Goal: Task Accomplishment & Management: Complete application form

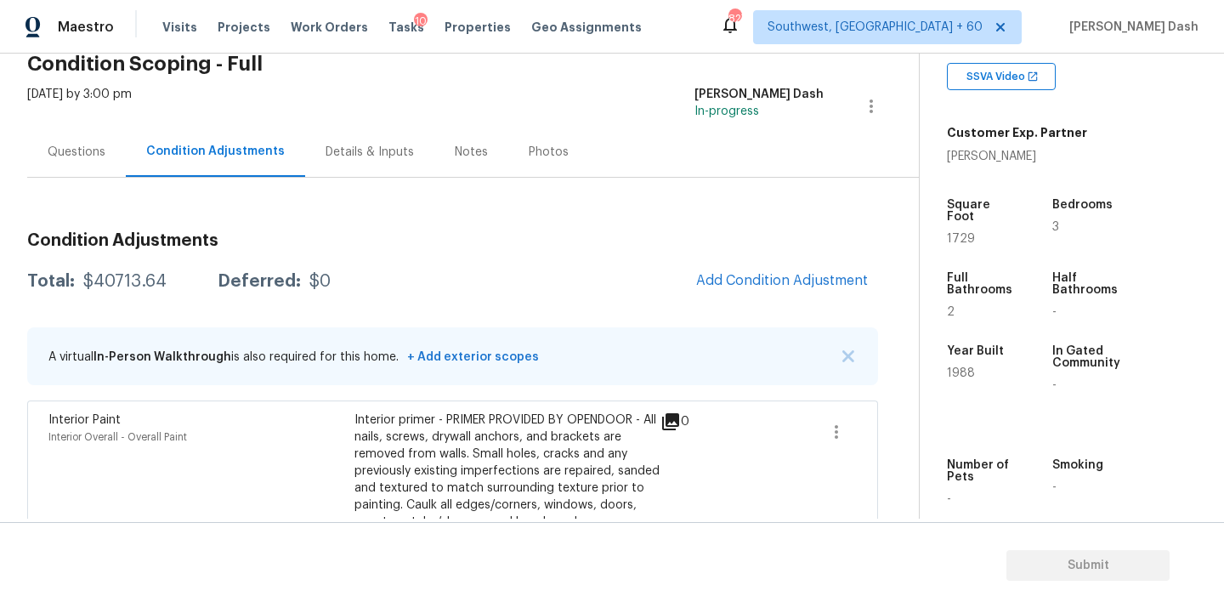
scroll to position [338, 0]
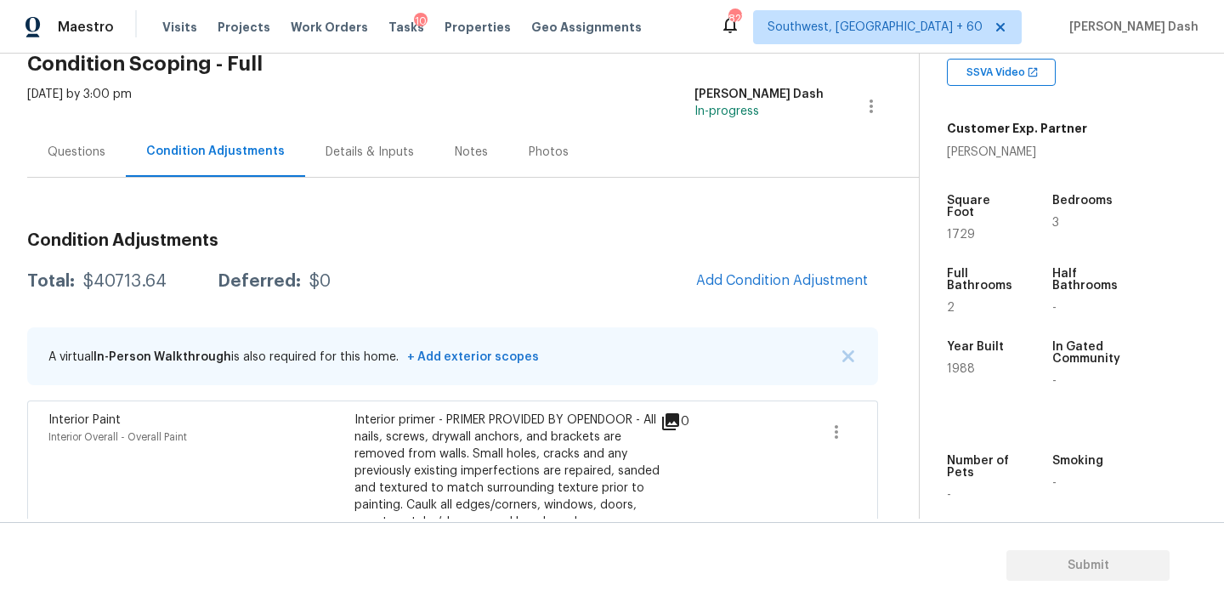
click at [99, 269] on div "Total: $40713.64 Deferred: $0 Add Condition Adjustment" at bounding box center [452, 281] width 851 height 37
copy div "$40713.64"
click at [82, 150] on div "Questions" at bounding box center [77, 152] width 58 height 17
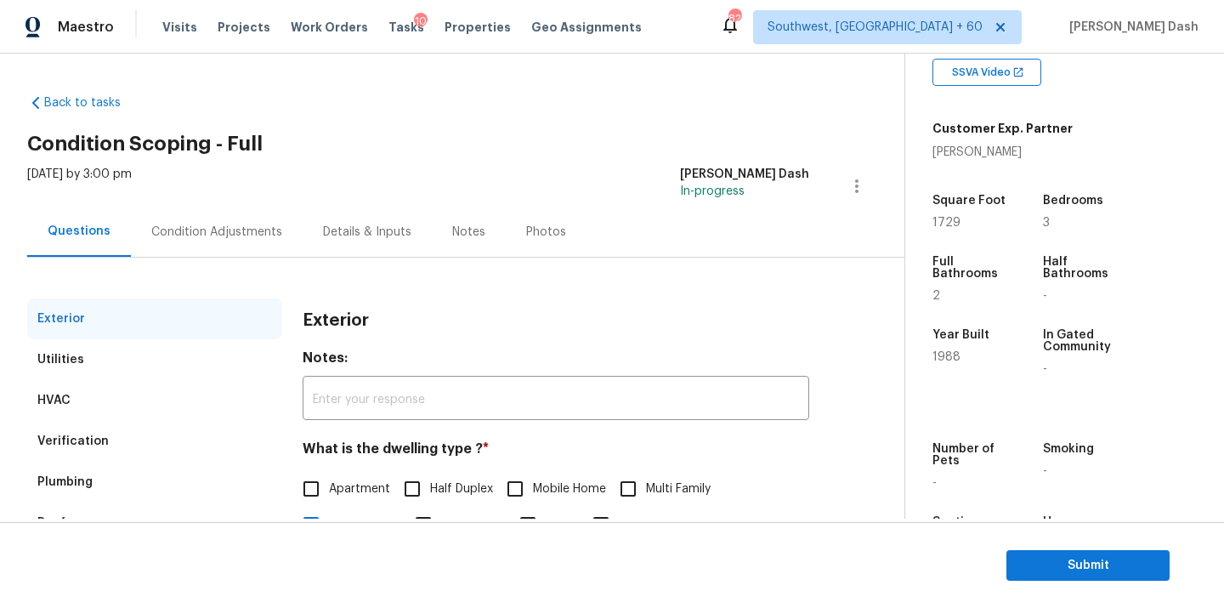
scroll to position [211, 0]
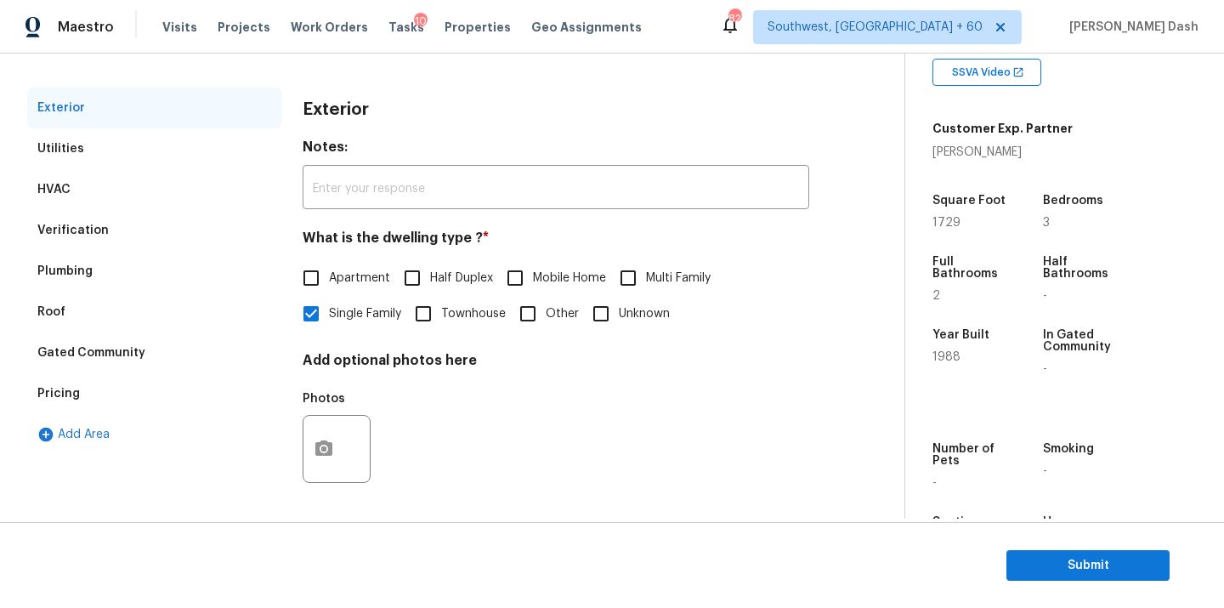
click at [82, 382] on div "Pricing" at bounding box center [154, 393] width 255 height 41
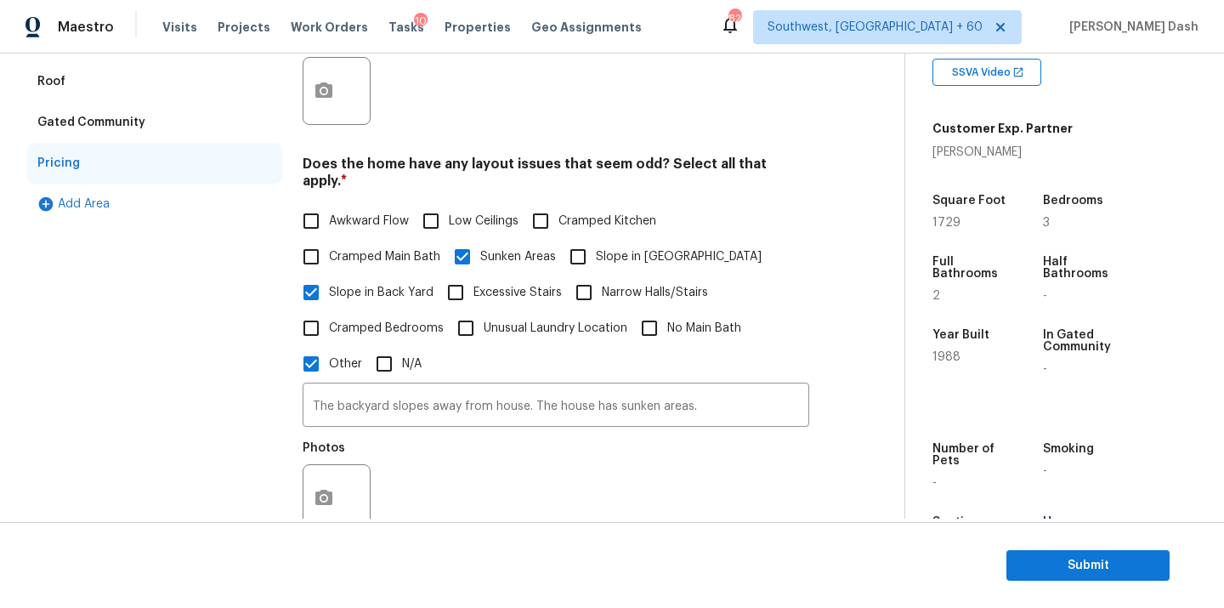
scroll to position [356, 0]
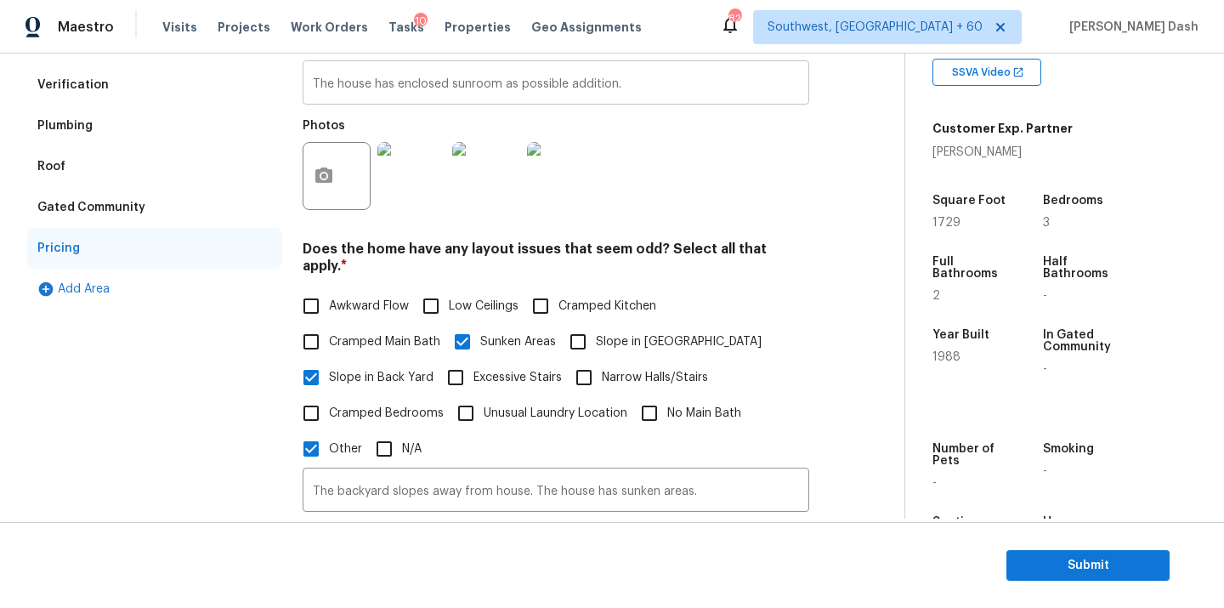
click at [429, 89] on input "The house has enclosed sunroom as possible addition." at bounding box center [556, 85] width 506 height 40
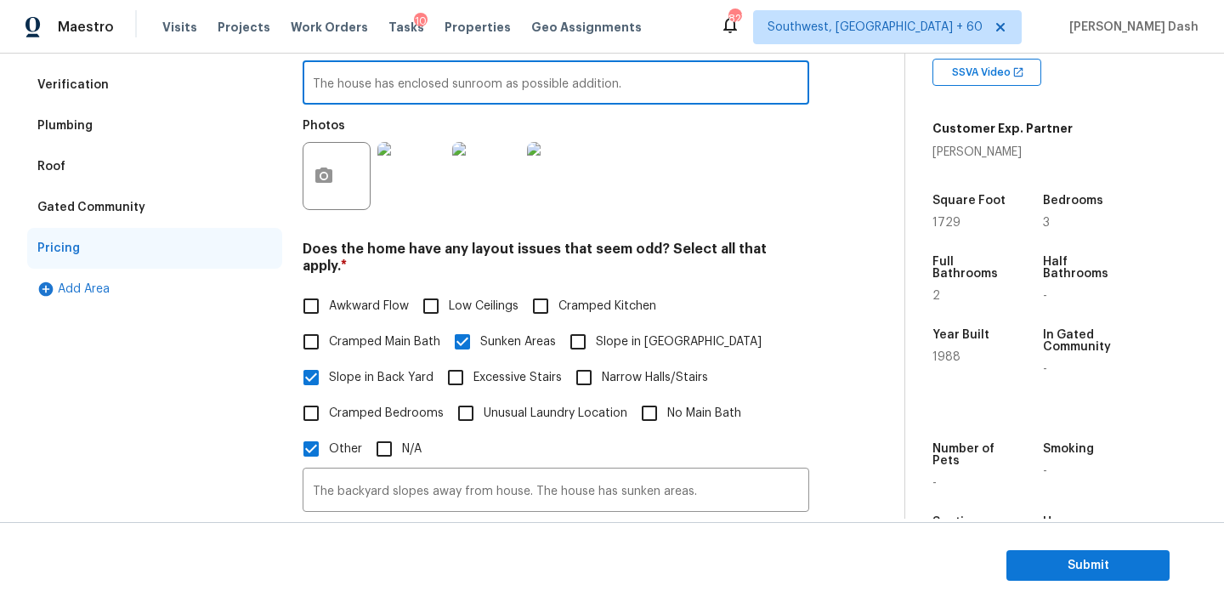
click at [429, 89] on input "The house has enclosed sunroom as possible addition." at bounding box center [556, 85] width 506 height 40
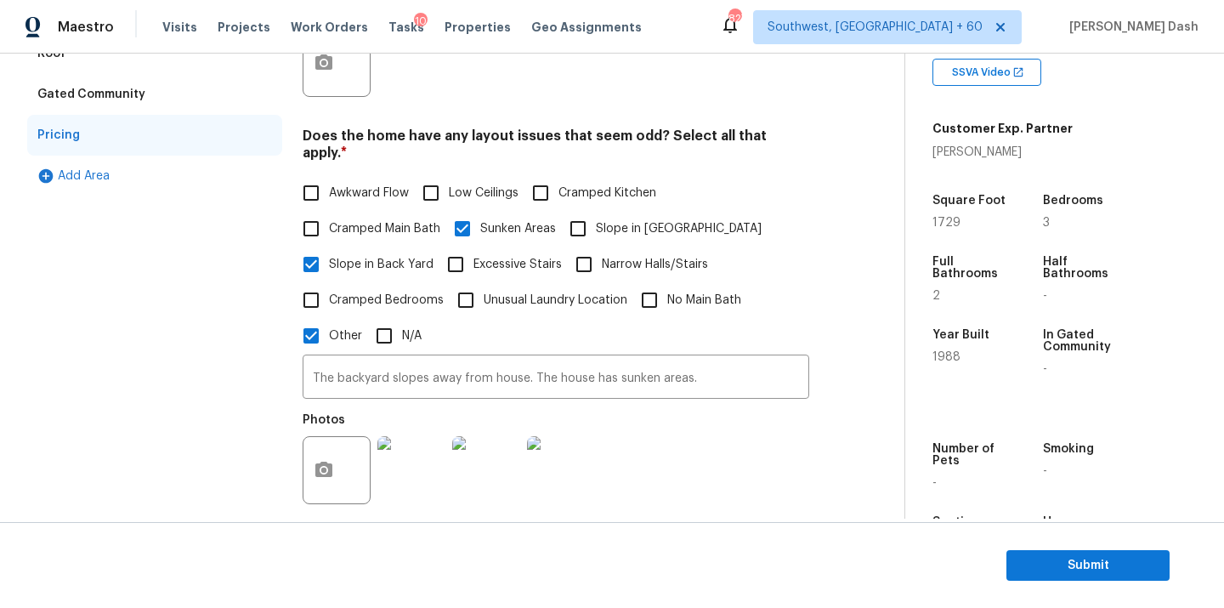
scroll to position [540, 0]
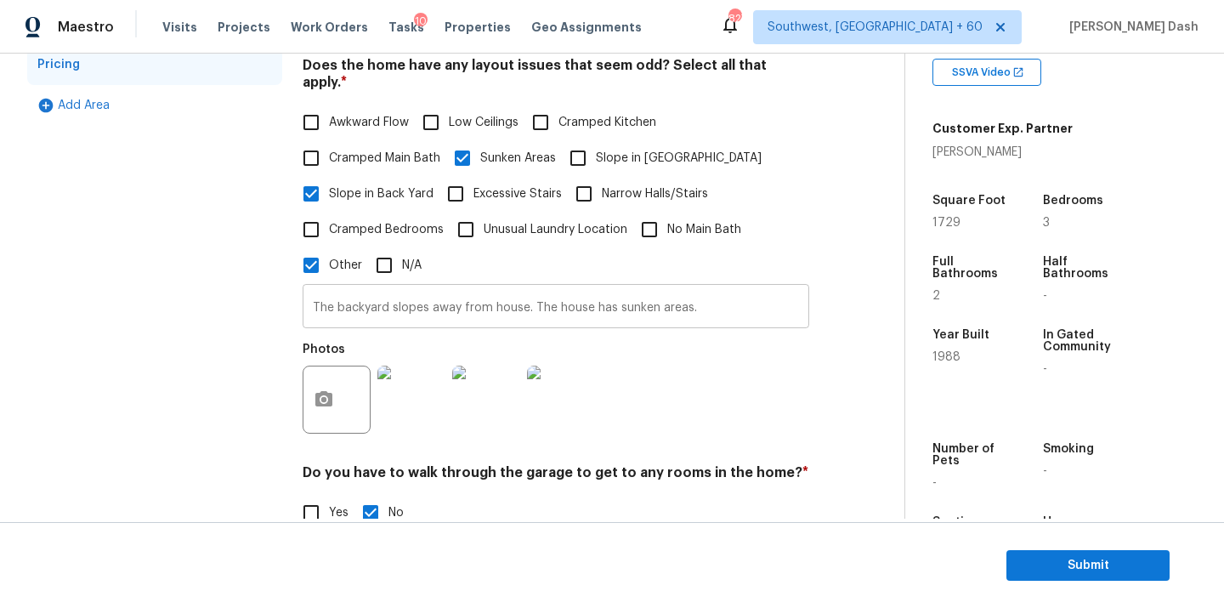
click at [451, 291] on input "The backyard slopes away from house. The house has sunken areas." at bounding box center [556, 308] width 506 height 40
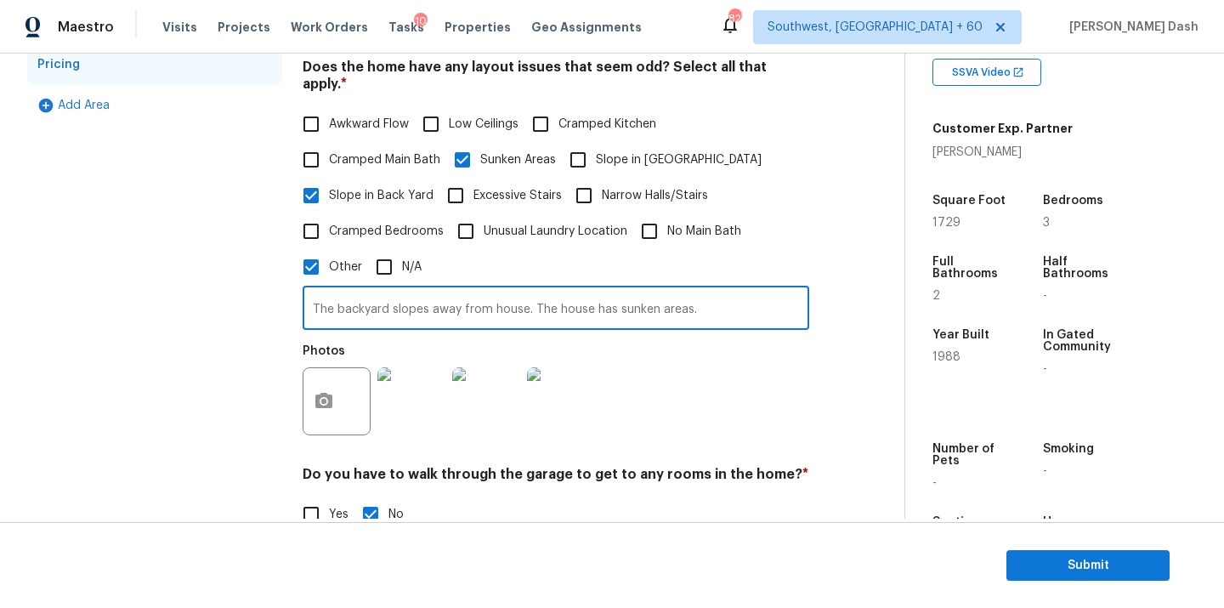
click at [451, 291] on input "The backyard slopes away from house. The house has sunken areas." at bounding box center [556, 310] width 506 height 40
click at [730, 310] on input "The backyard slopes away from house. The house has sunken areas." at bounding box center [556, 308] width 506 height 40
type input "The backyard slopes away from house. The house has sunken areas. Hence odd layo…"
click at [798, 383] on div "Photos" at bounding box center [556, 388] width 506 height 110
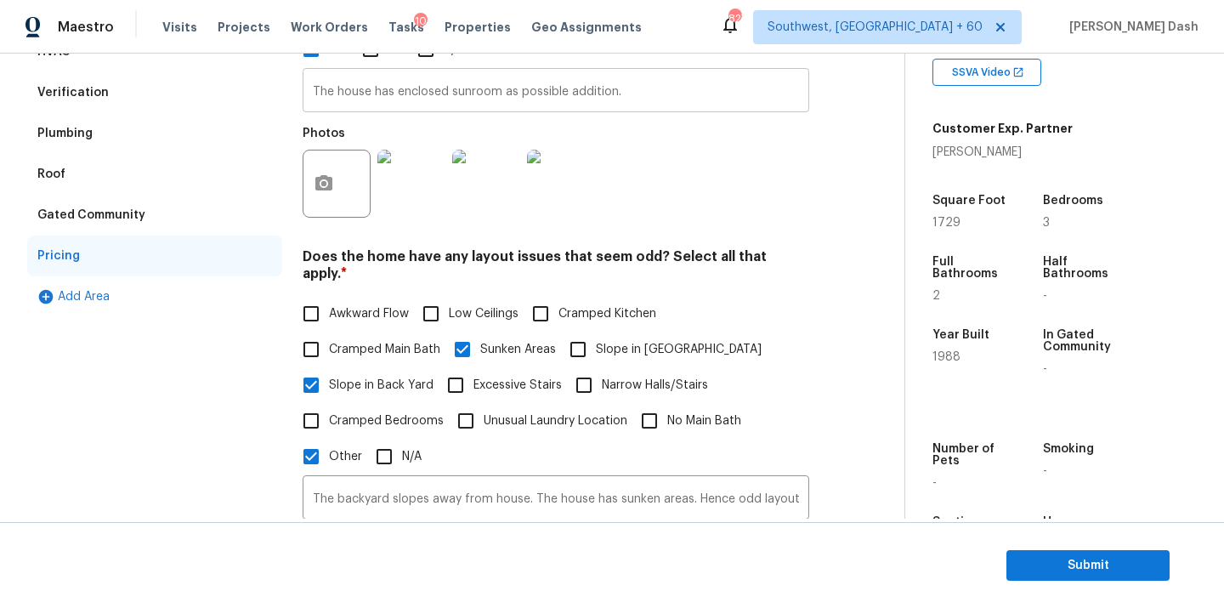
scroll to position [195, 0]
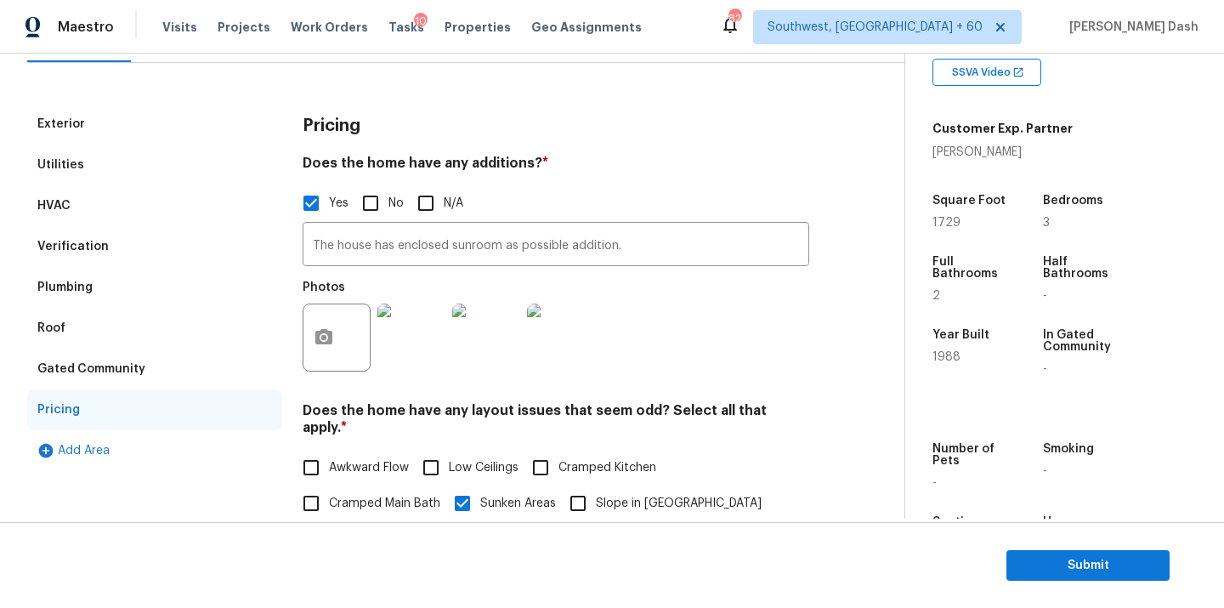
click at [136, 255] on div "Verification" at bounding box center [154, 246] width 255 height 41
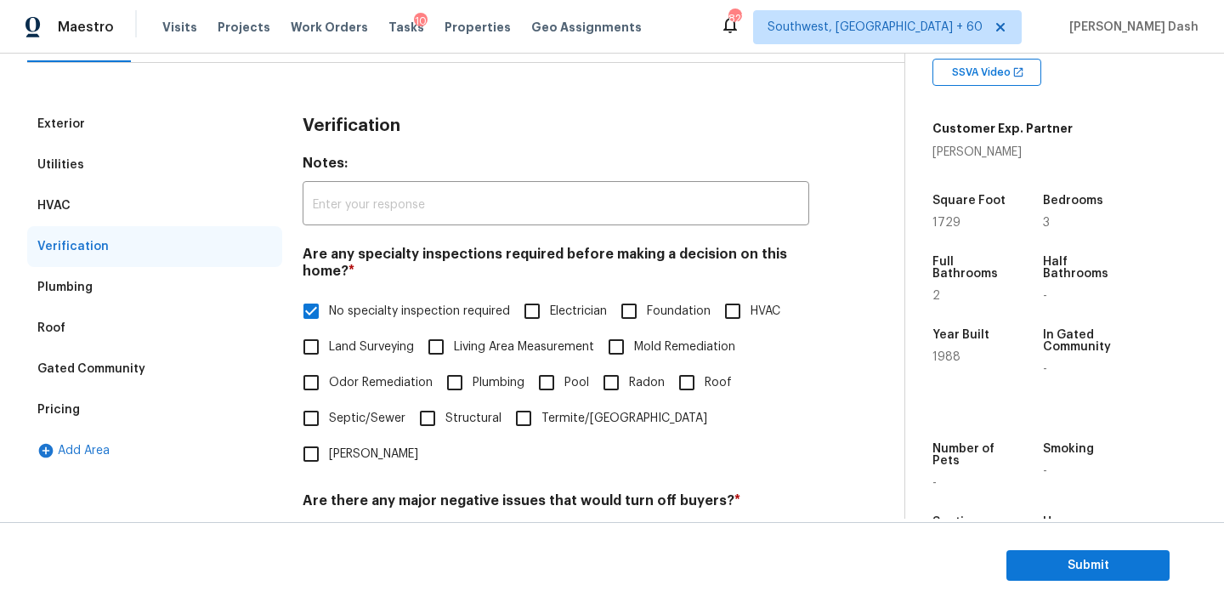
scroll to position [491, 0]
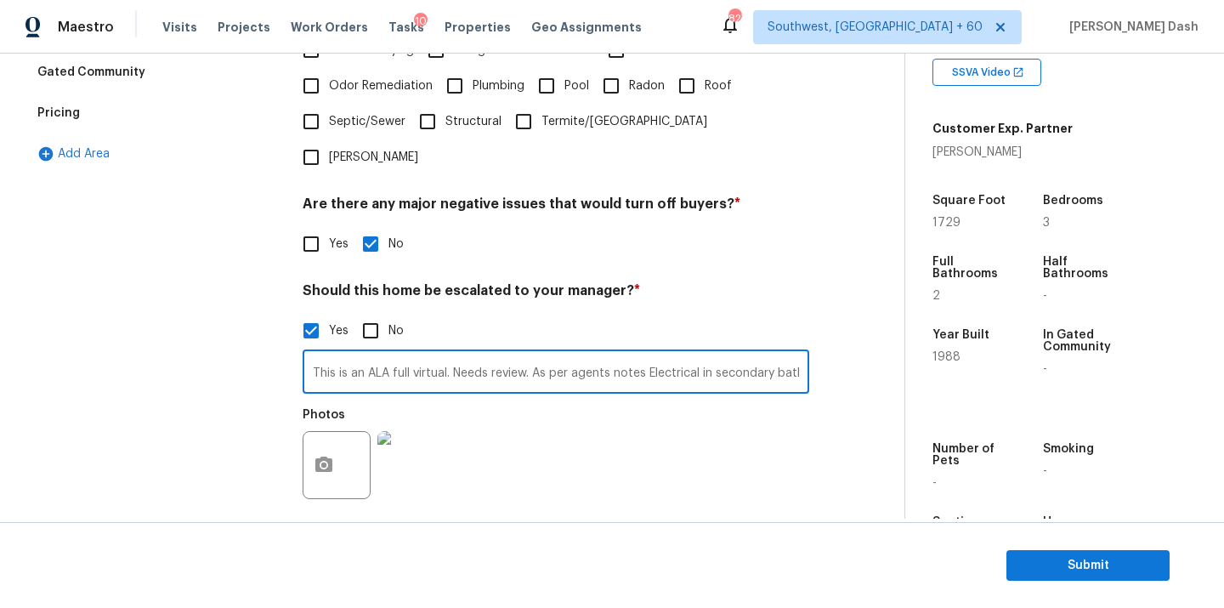
click at [416, 353] on input "This is an ALA full virtual. Needs review. As per agents notes Electrical in se…" at bounding box center [556, 373] width 506 height 40
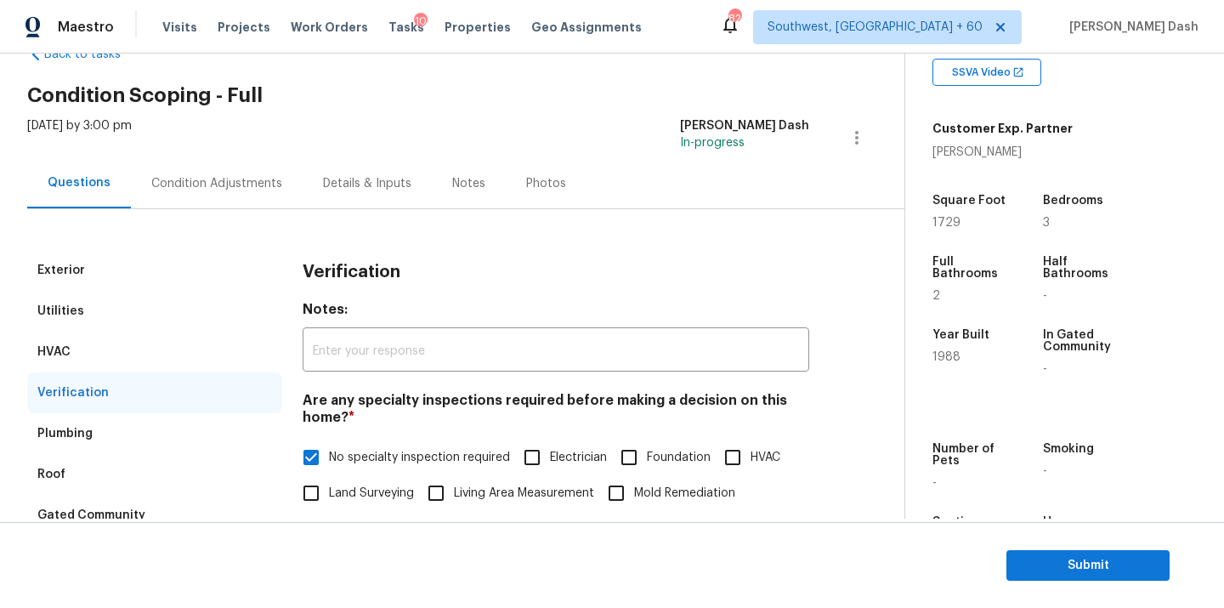
scroll to position [14, 0]
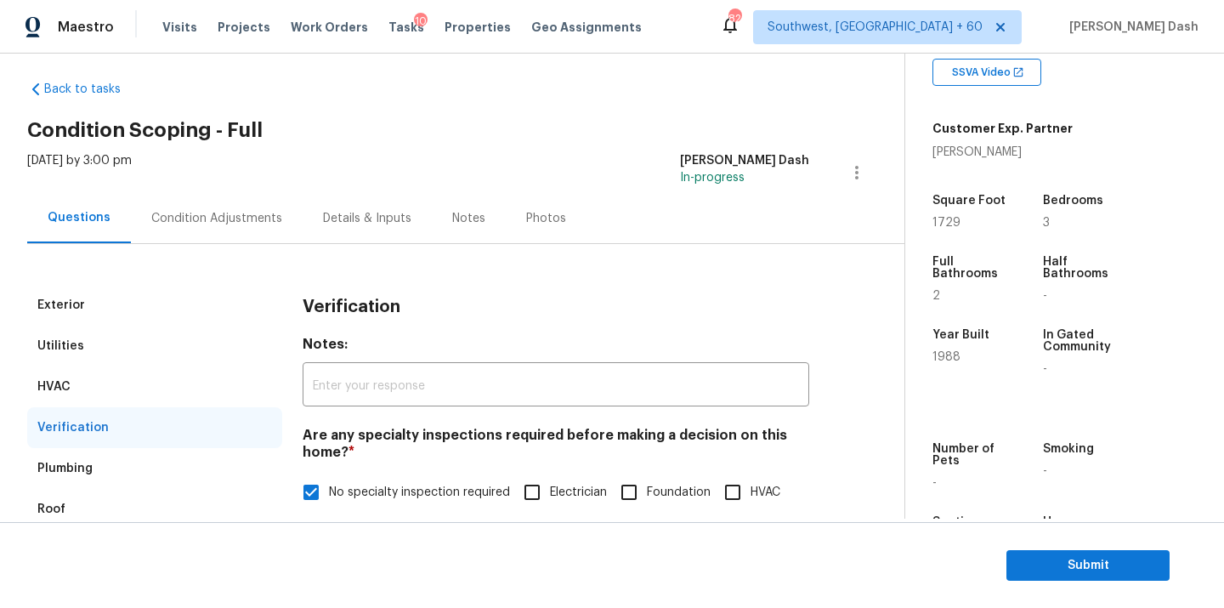
click at [132, 190] on div "[DATE] by 3:00 pm" at bounding box center [79, 172] width 105 height 41
click at [217, 229] on div "Condition Adjustments" at bounding box center [217, 218] width 172 height 50
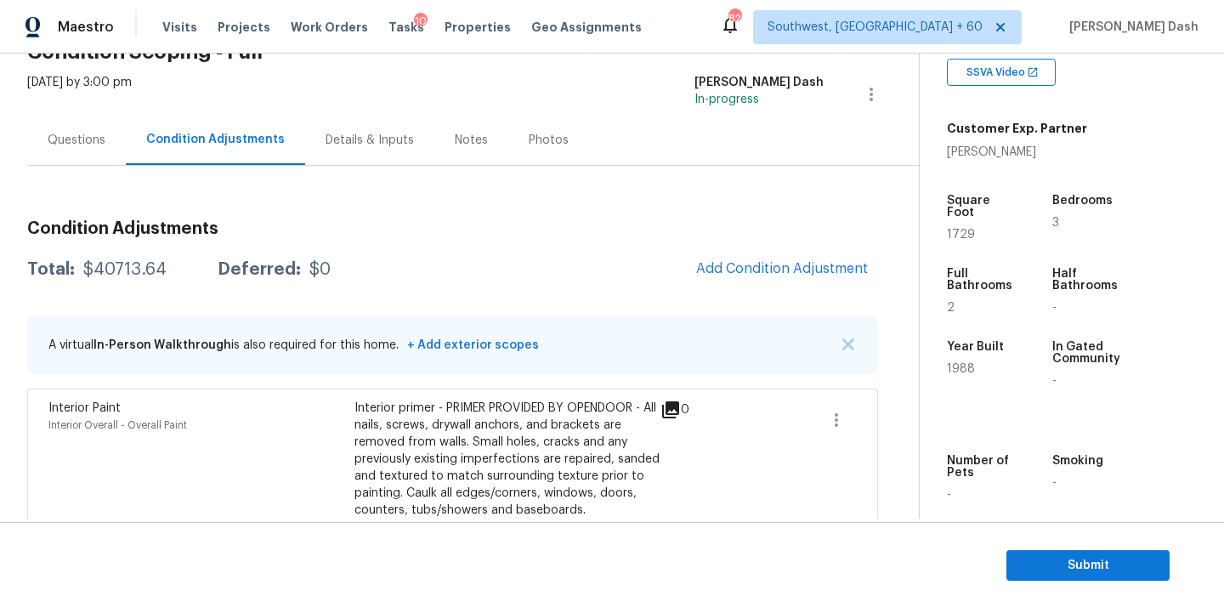
scroll to position [201, 0]
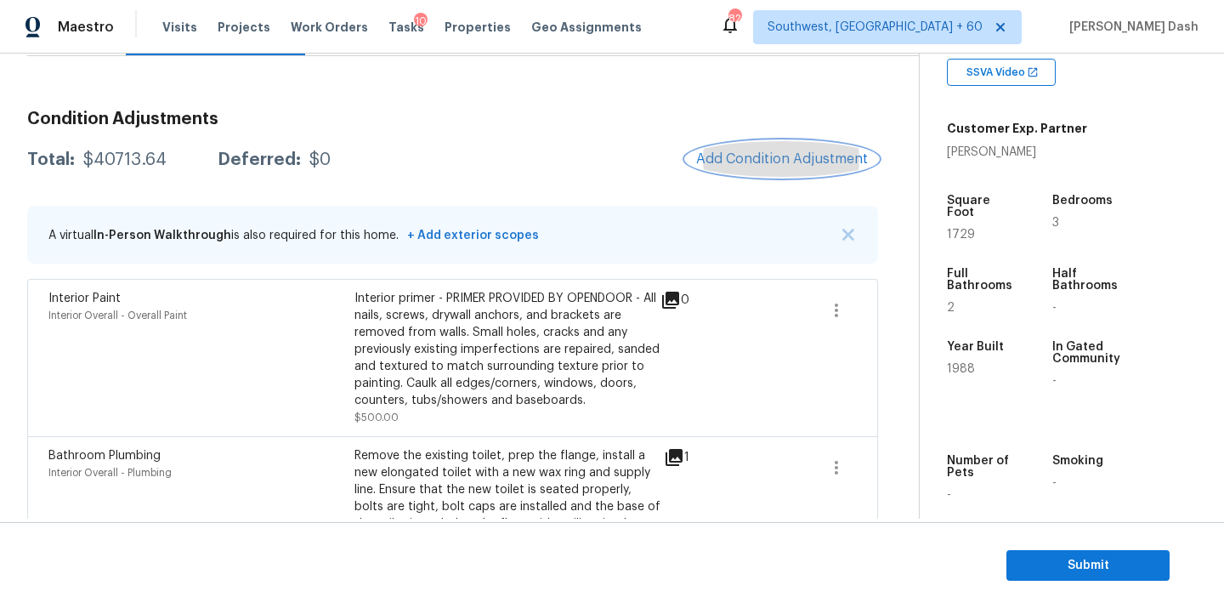
click at [765, 174] on button "Add Condition Adjustment" at bounding box center [782, 159] width 192 height 36
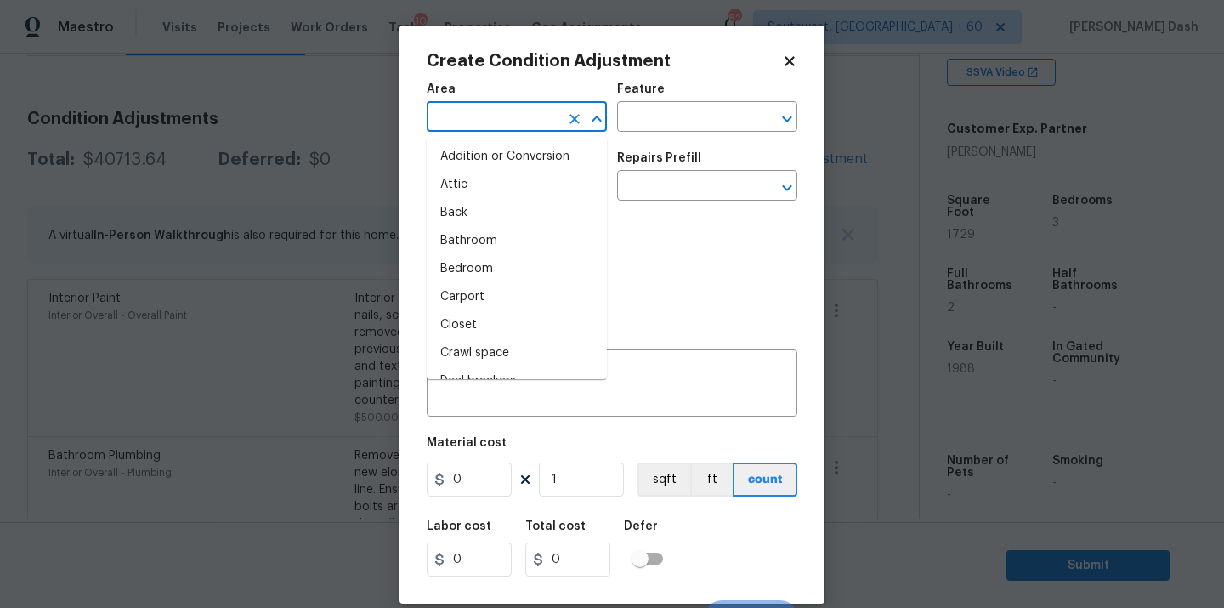
click at [516, 123] on input "text" at bounding box center [493, 118] width 133 height 26
type input "i"
type input "n"
click at [461, 255] on li "Interior Overall" at bounding box center [517, 269] width 180 height 28
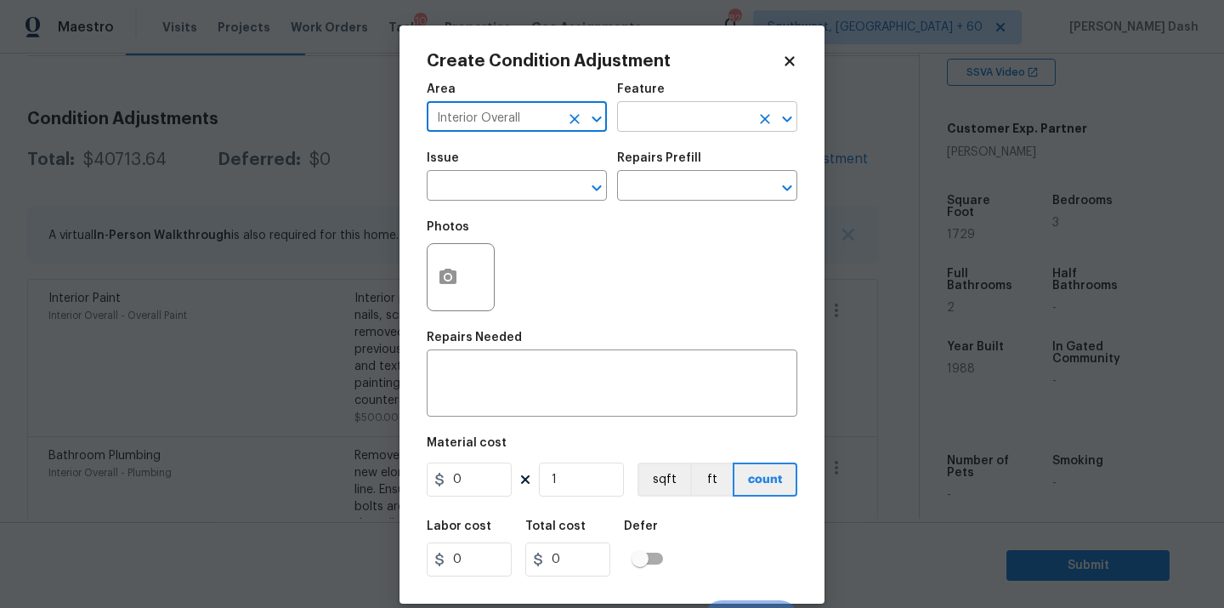
type input "Interior Overall"
click at [640, 124] on input "text" at bounding box center [683, 118] width 133 height 26
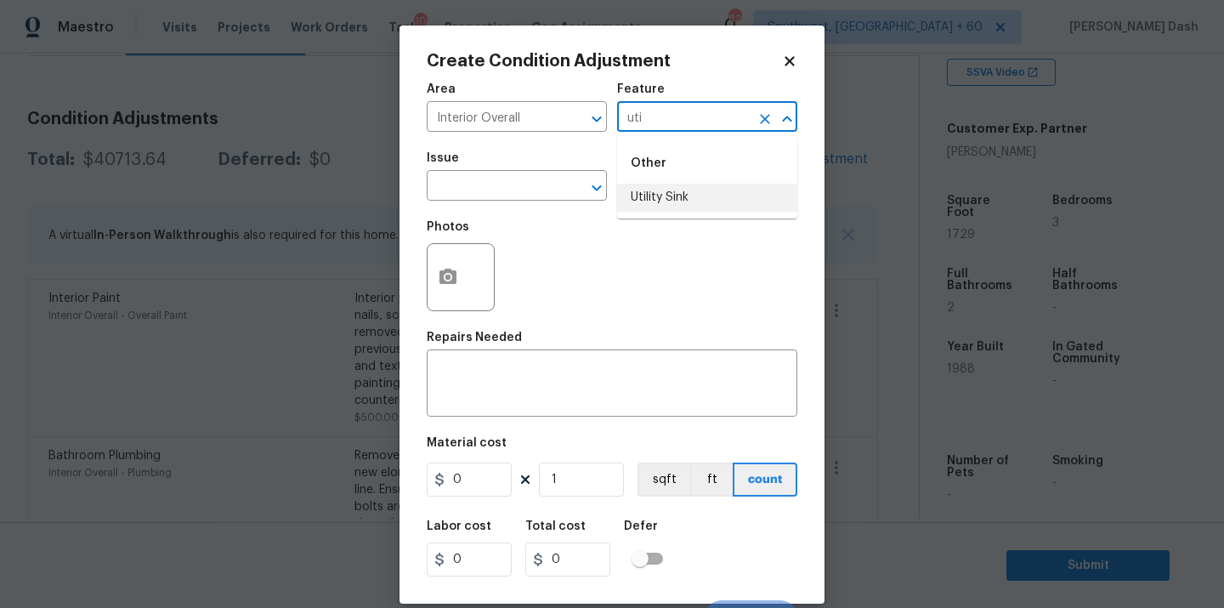
click at [692, 203] on li "Utility Sink" at bounding box center [707, 198] width 180 height 28
type input "Utility Sink"
click at [527, 189] on input "text" at bounding box center [493, 187] width 133 height 26
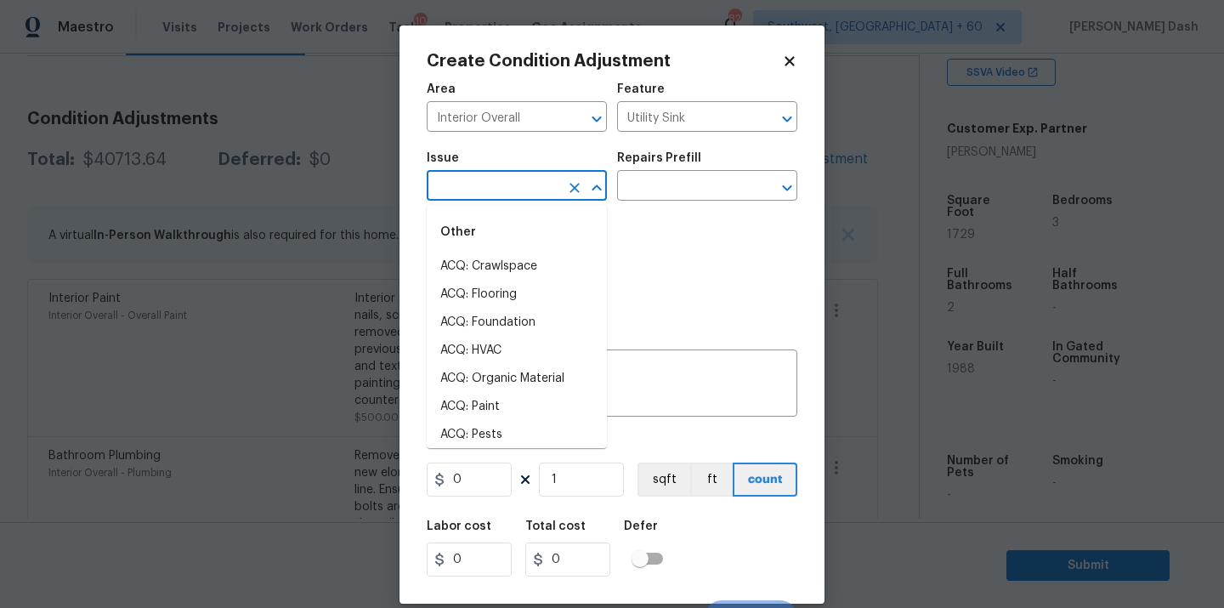
type input "e"
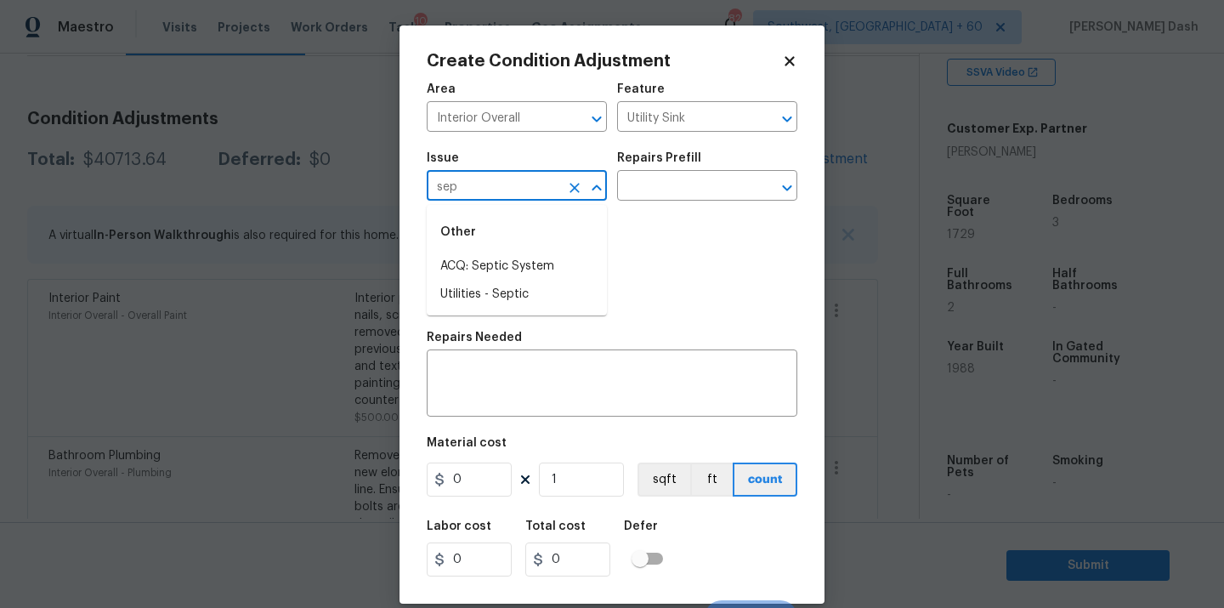
click at [525, 263] on li "ACQ: Septic System" at bounding box center [517, 266] width 180 height 28
type input "ACQ: Septic System"
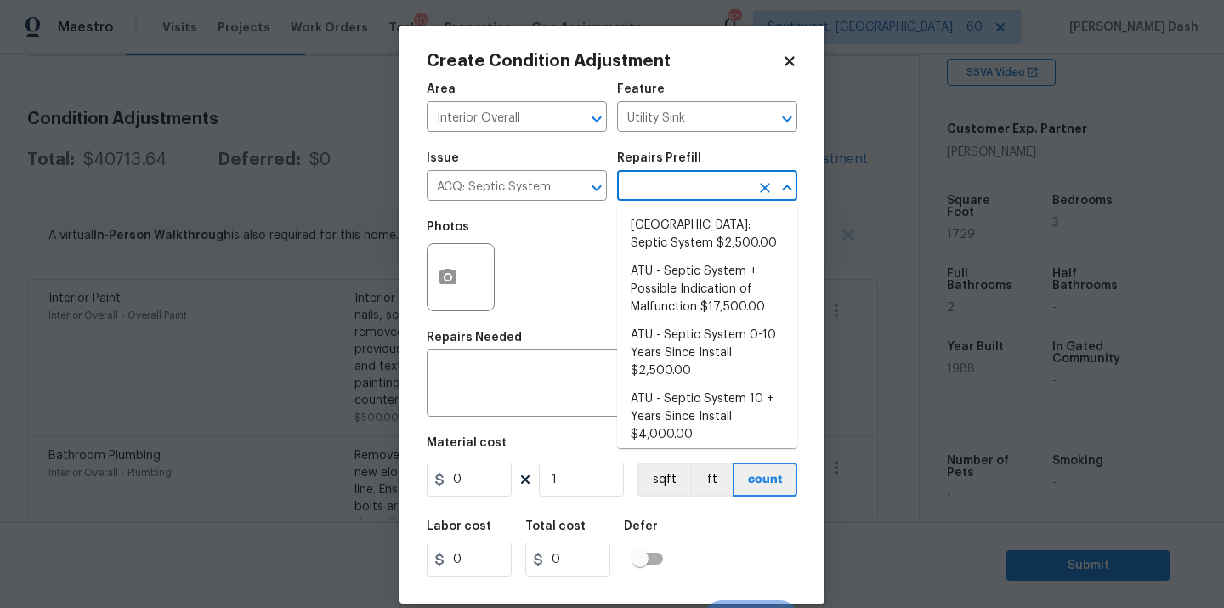
click at [633, 178] on input "text" at bounding box center [683, 187] width 133 height 26
click at [653, 245] on li "[GEOGRAPHIC_DATA]: Septic System $2,500.00" at bounding box center [707, 235] width 180 height 46
type input "Acquisition"
type textarea "Septic system repairs and certification charge. **Charge can be reviewed if sel…"
type input "2500"
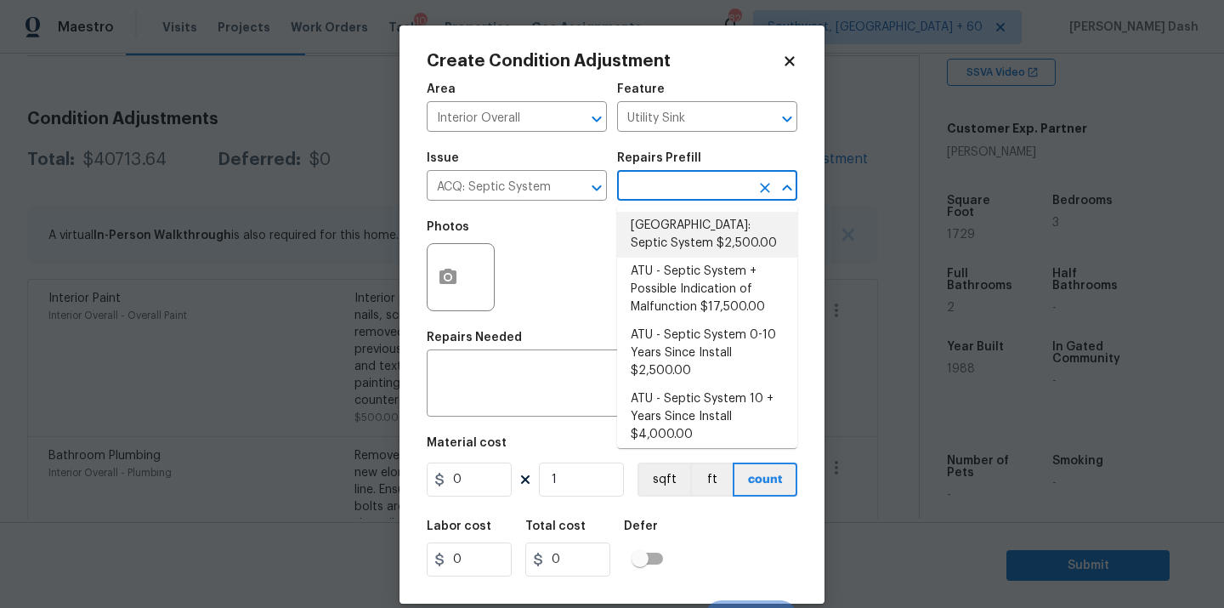
type input "2500"
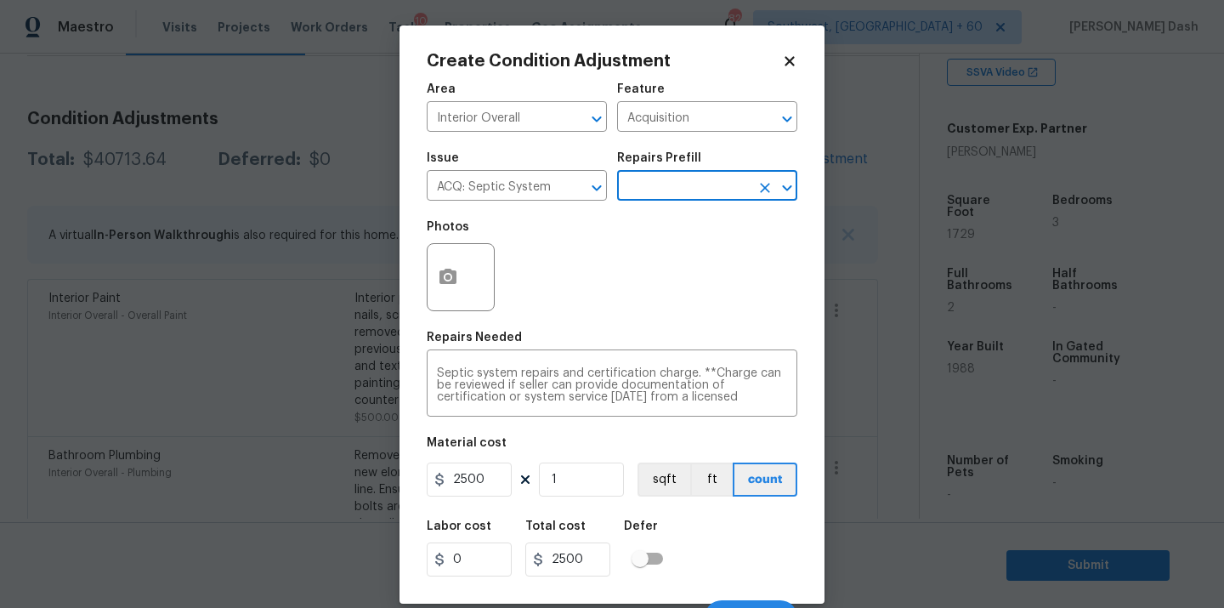
scroll to position [27, 0]
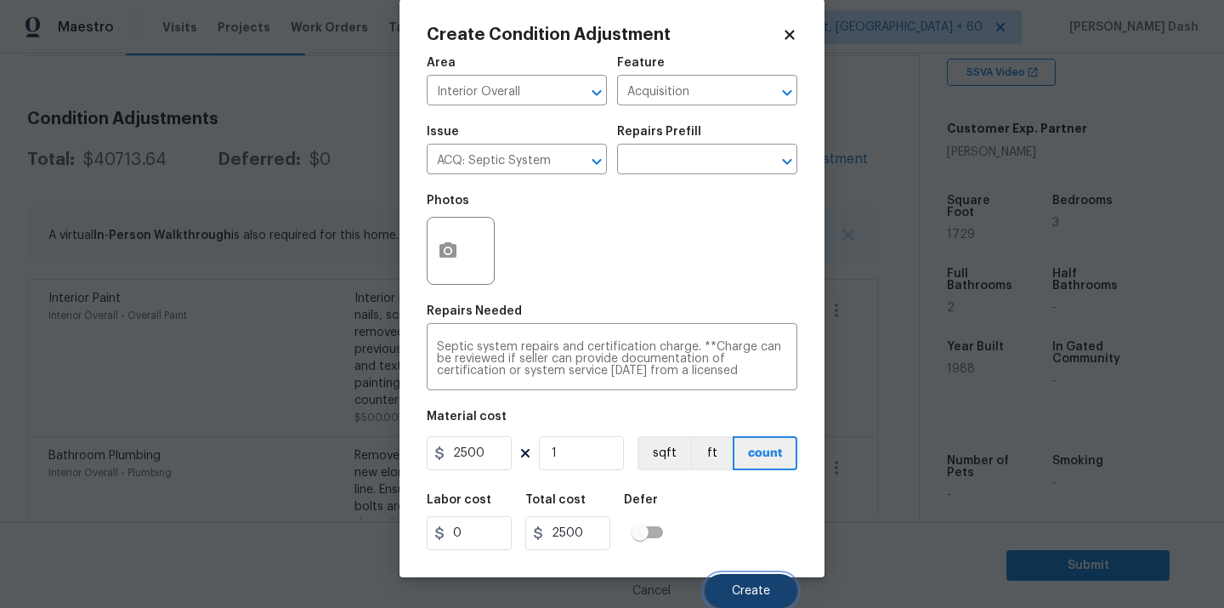
click at [756, 576] on button "Create" at bounding box center [750, 591] width 93 height 34
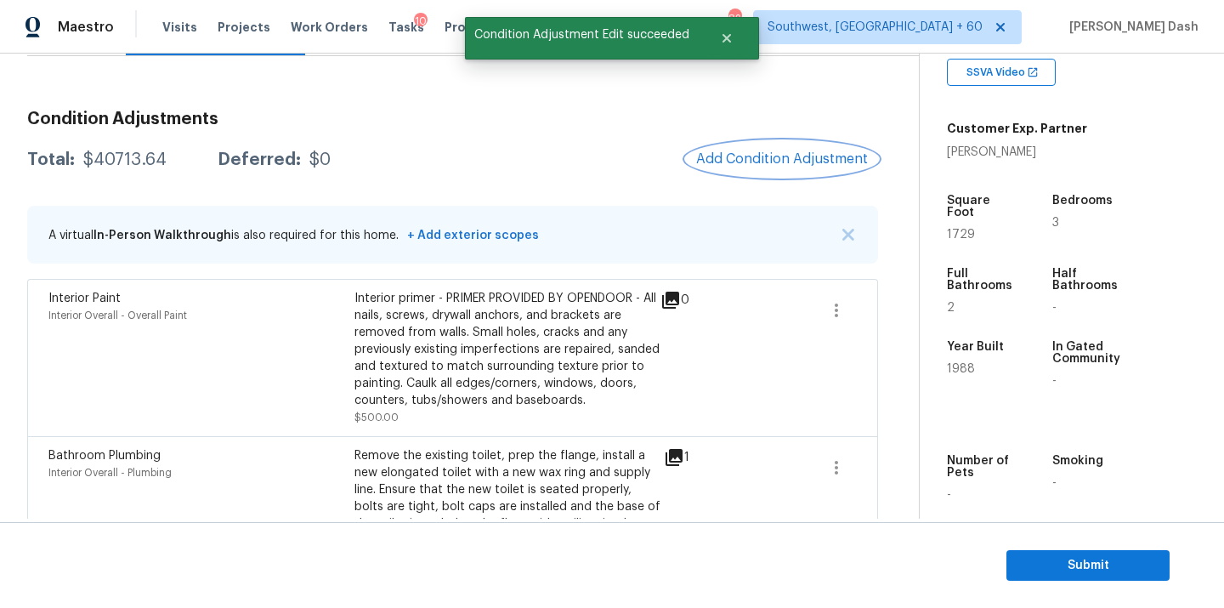
scroll to position [0, 0]
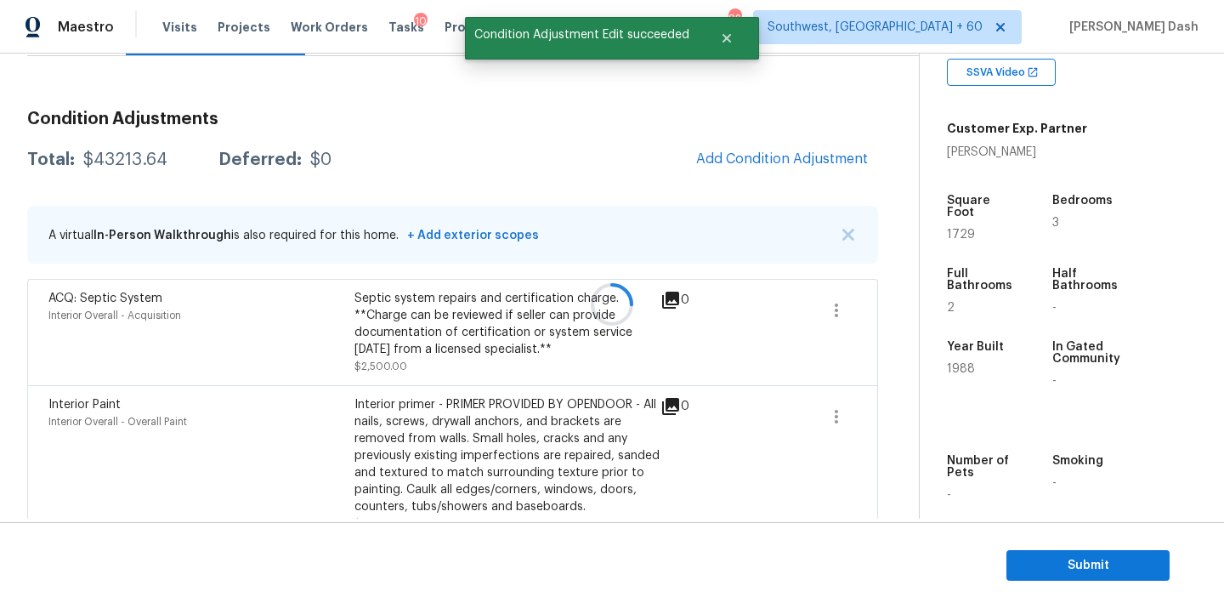
click at [143, 162] on div at bounding box center [612, 304] width 1224 height 608
click at [143, 162] on div "$43213.64" at bounding box center [125, 159] width 84 height 17
copy div "$43213.64"
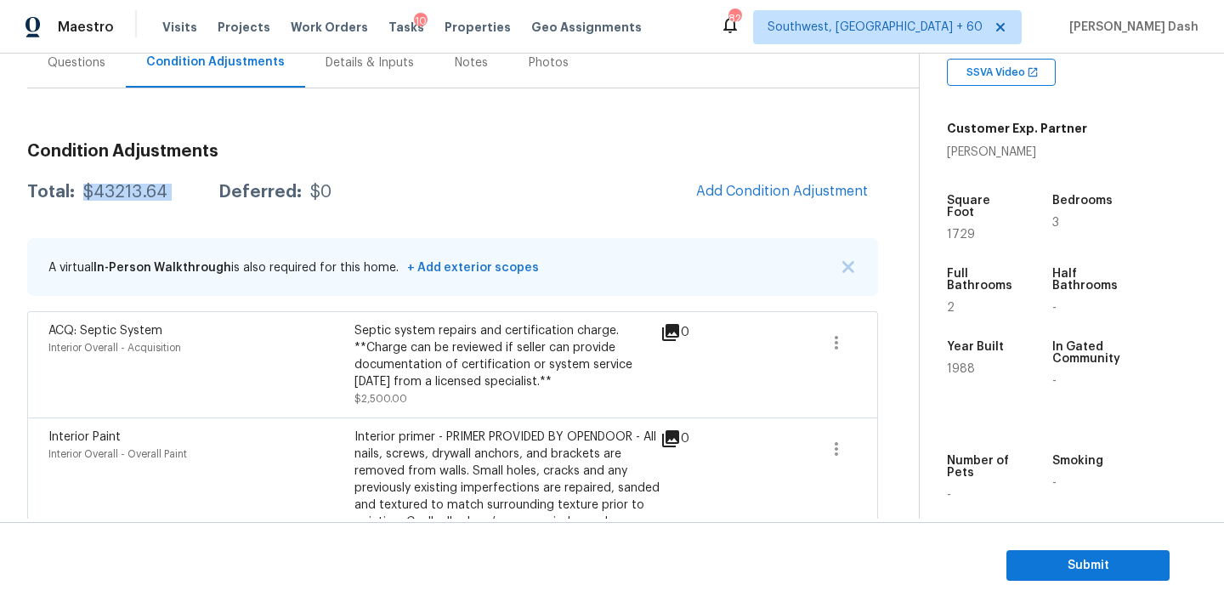
scroll to position [150, 0]
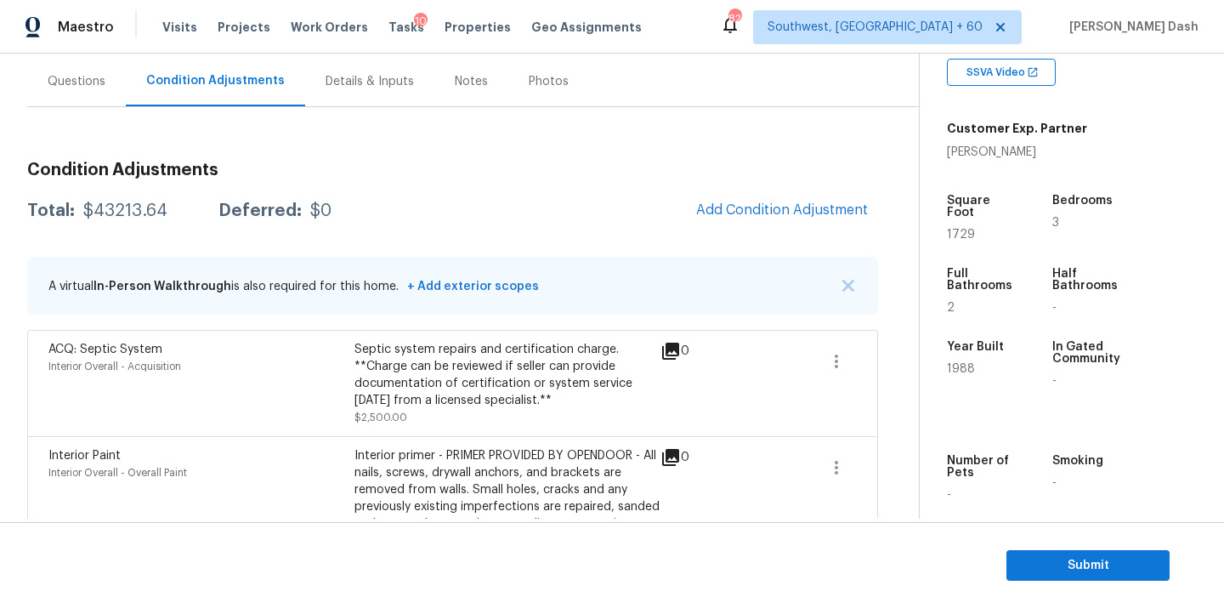
click at [69, 92] on div "Questions" at bounding box center [76, 81] width 99 height 50
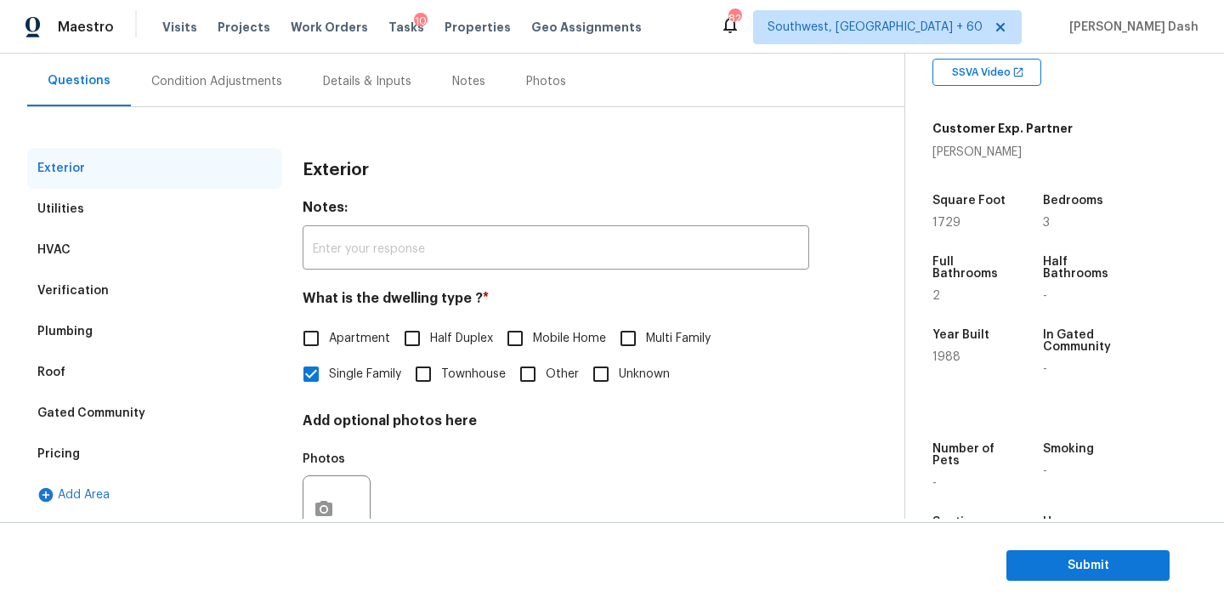
click at [77, 292] on div "Verification" at bounding box center [72, 290] width 71 height 17
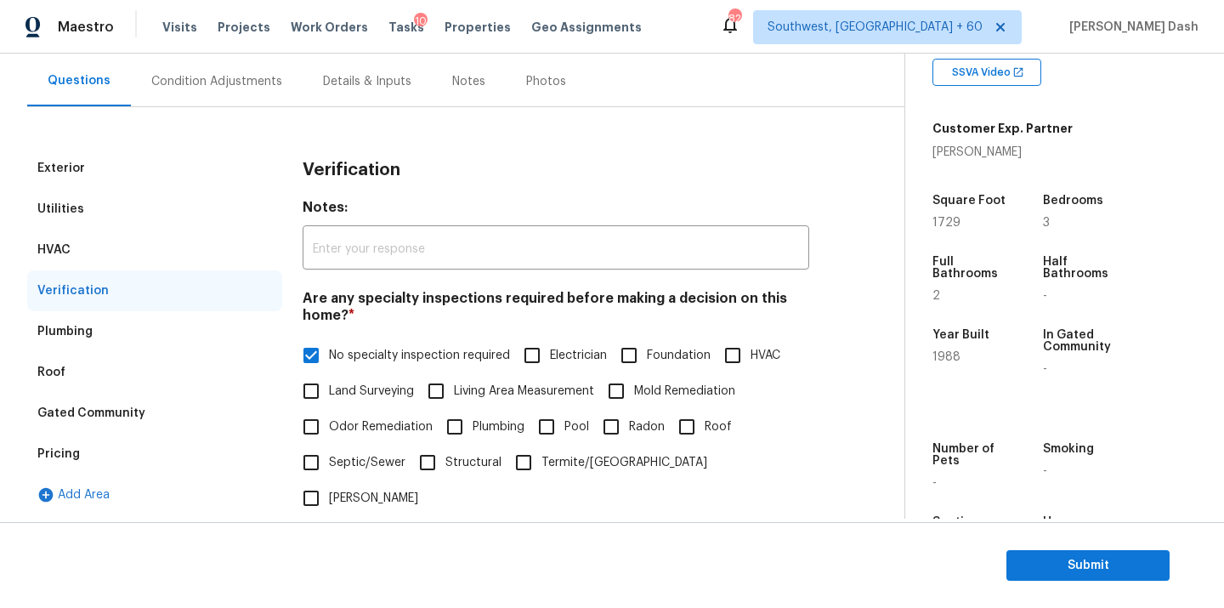
scroll to position [236, 0]
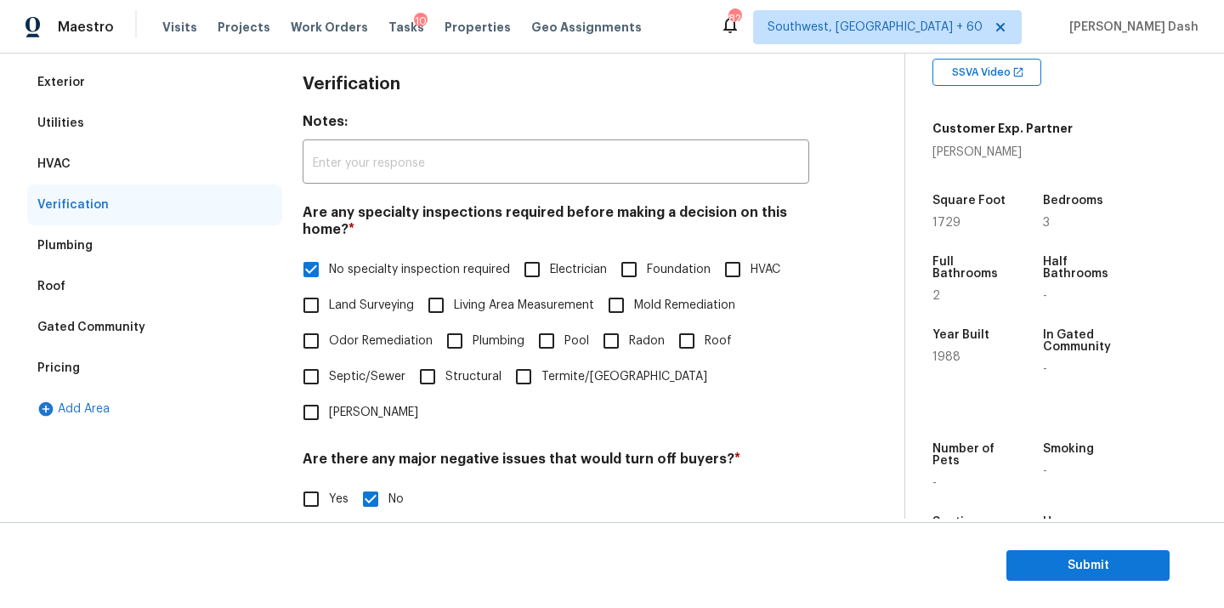
click at [535, 277] on input "Electrician" at bounding box center [532, 270] width 36 height 36
checkbox input "true"
click at [371, 271] on span "No specialty inspection required" at bounding box center [419, 270] width 181 height 18
click at [329, 271] on input "No specialty inspection required" at bounding box center [311, 270] width 36 height 36
checkbox input "false"
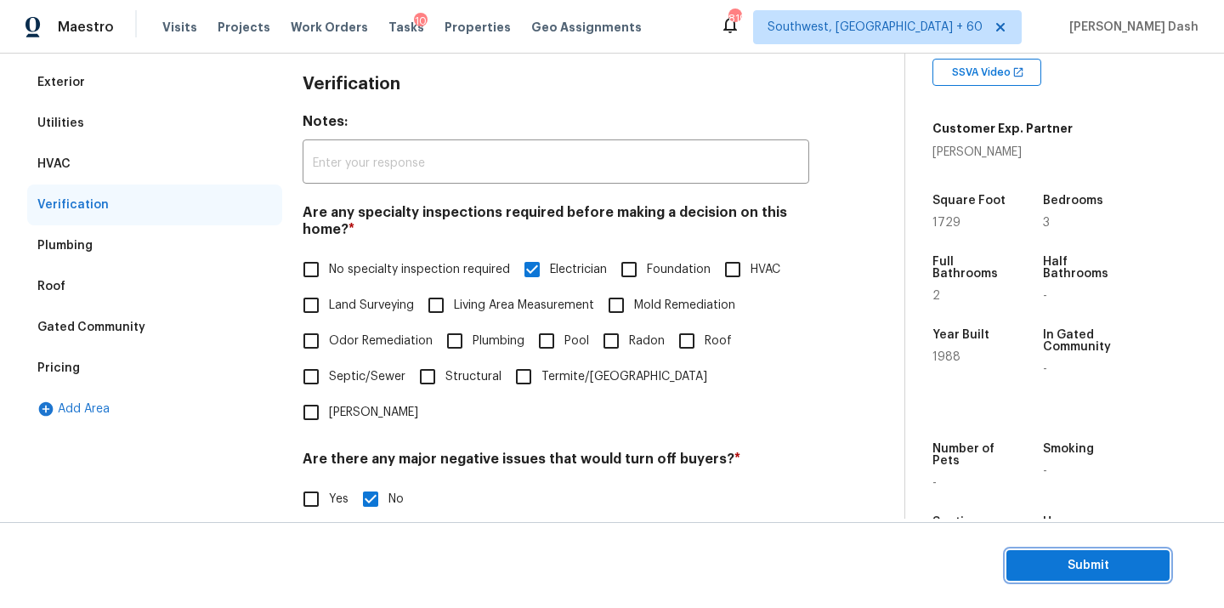
click at [1021, 557] on span "Submit" at bounding box center [1088, 565] width 136 height 21
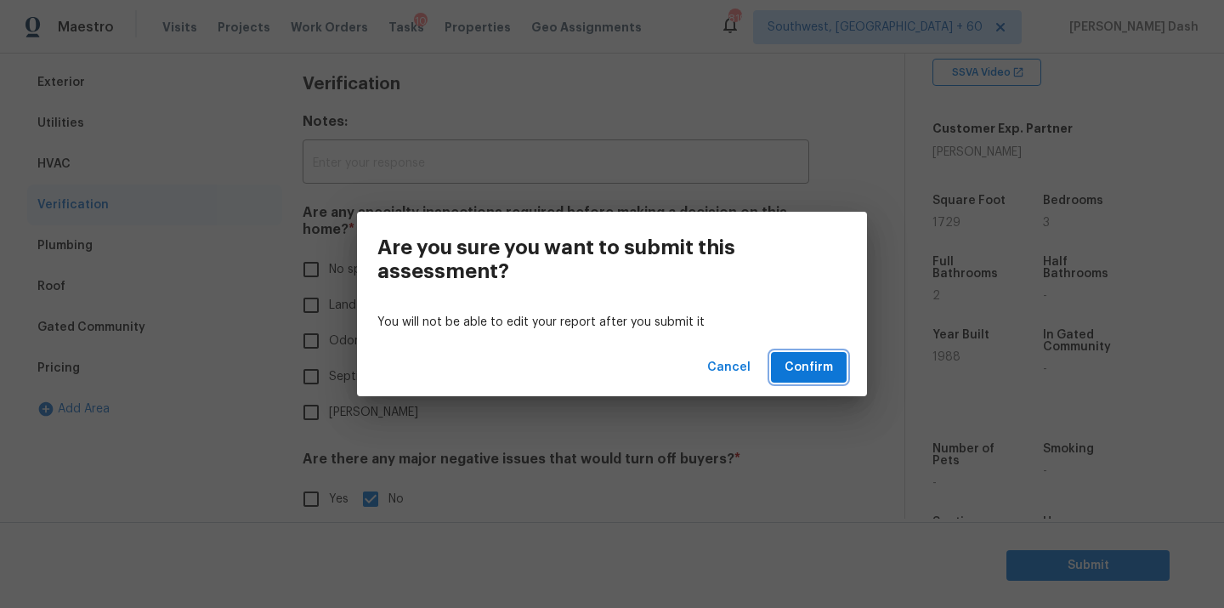
click at [838, 363] on button "Confirm" at bounding box center [809, 367] width 76 height 31
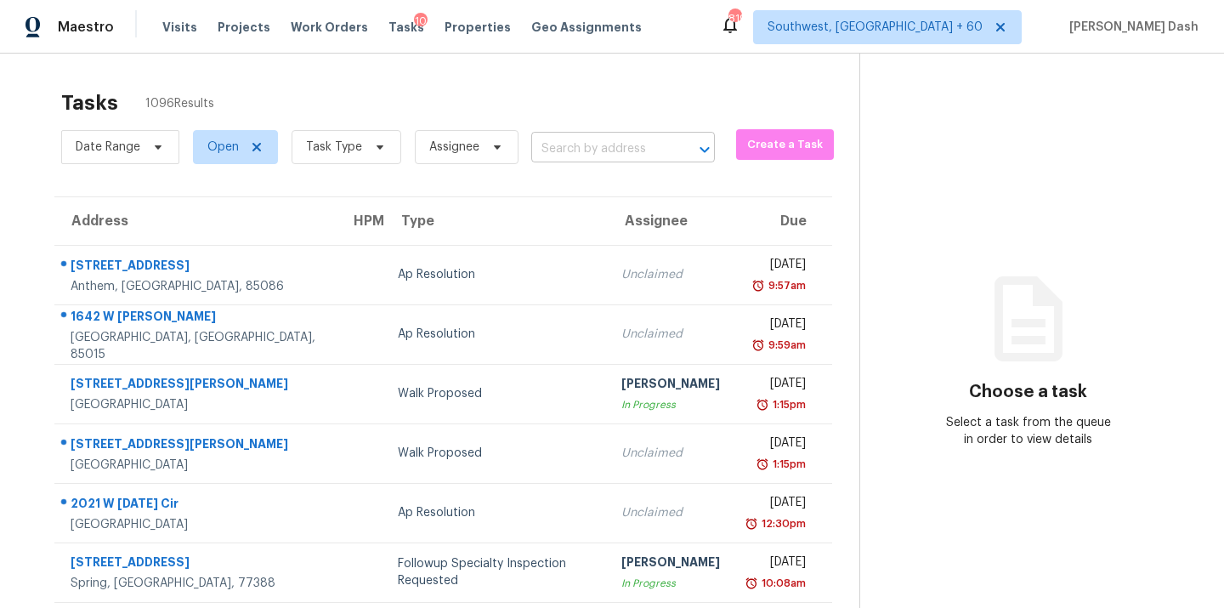
click at [614, 147] on input "text" at bounding box center [599, 149] width 136 height 26
paste input "[STREET_ADDRESS]"
type input "[STREET_ADDRESS]"
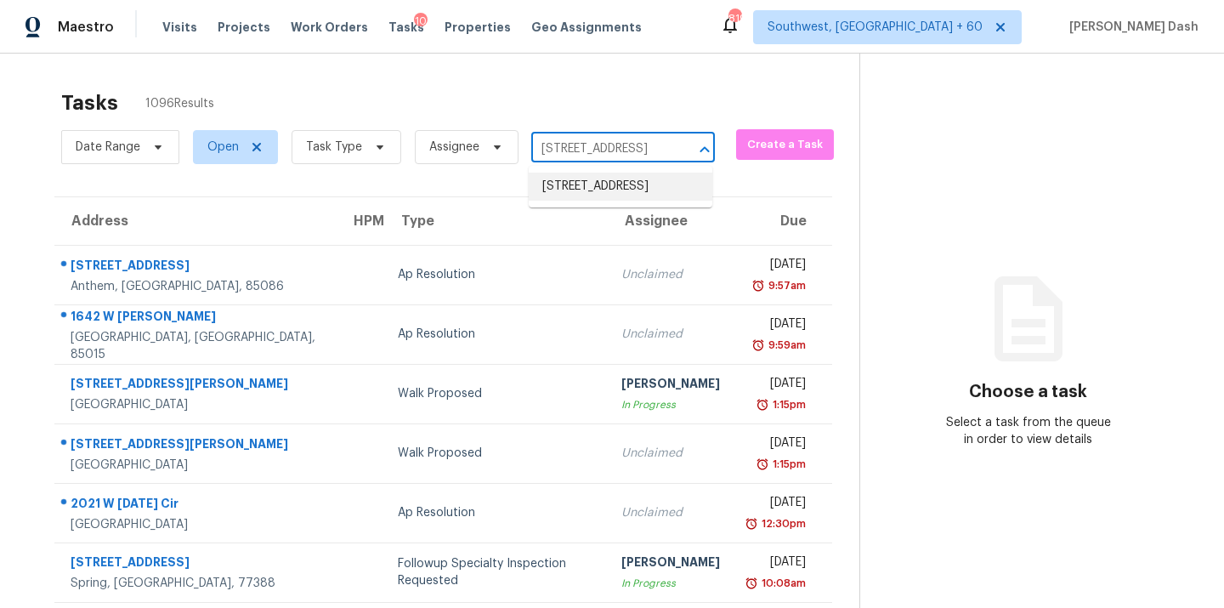
click at [600, 191] on li "[STREET_ADDRESS]" at bounding box center [621, 186] width 184 height 28
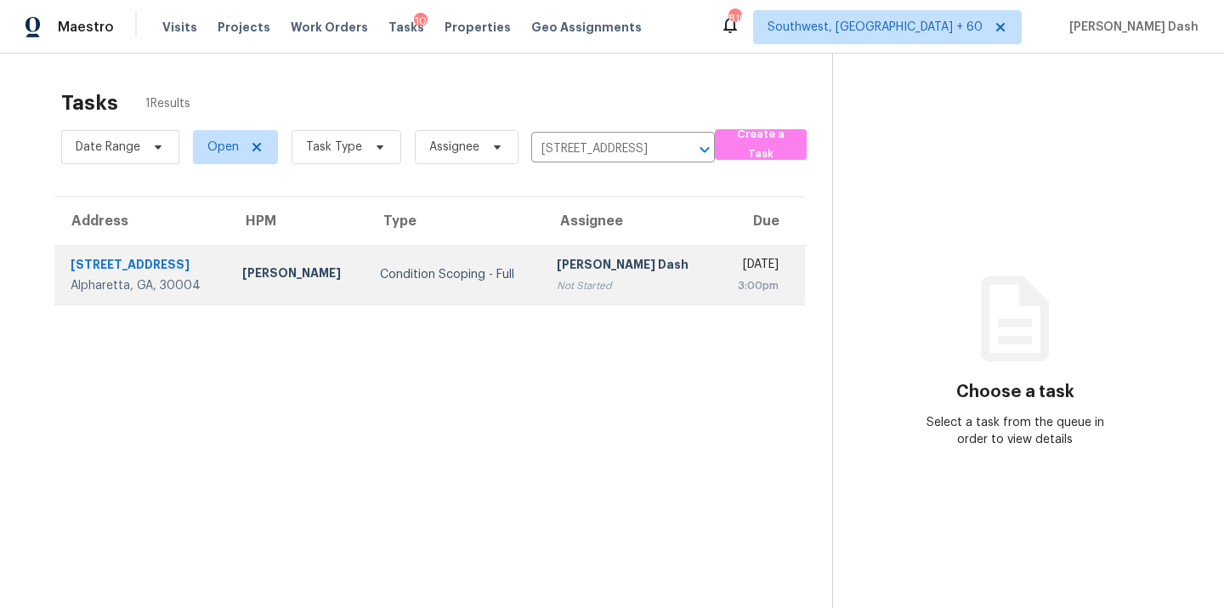
click at [488, 257] on td "Condition Scoping - Full" at bounding box center [454, 274] width 177 height 59
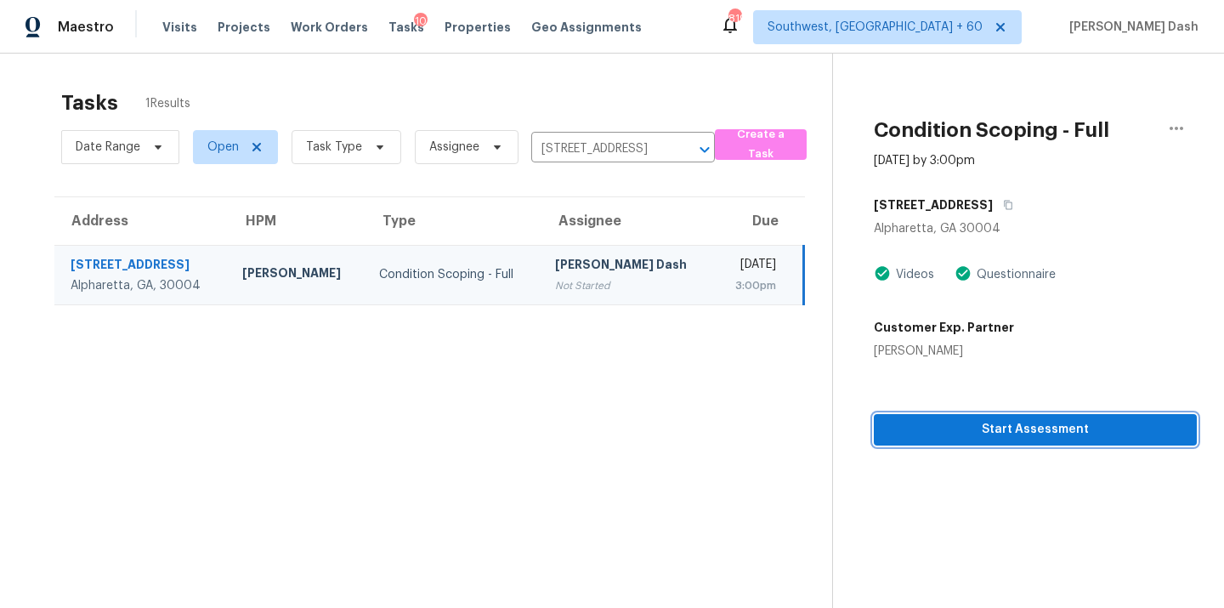
click at [1030, 433] on span "Start Assessment" at bounding box center [1035, 429] width 296 height 21
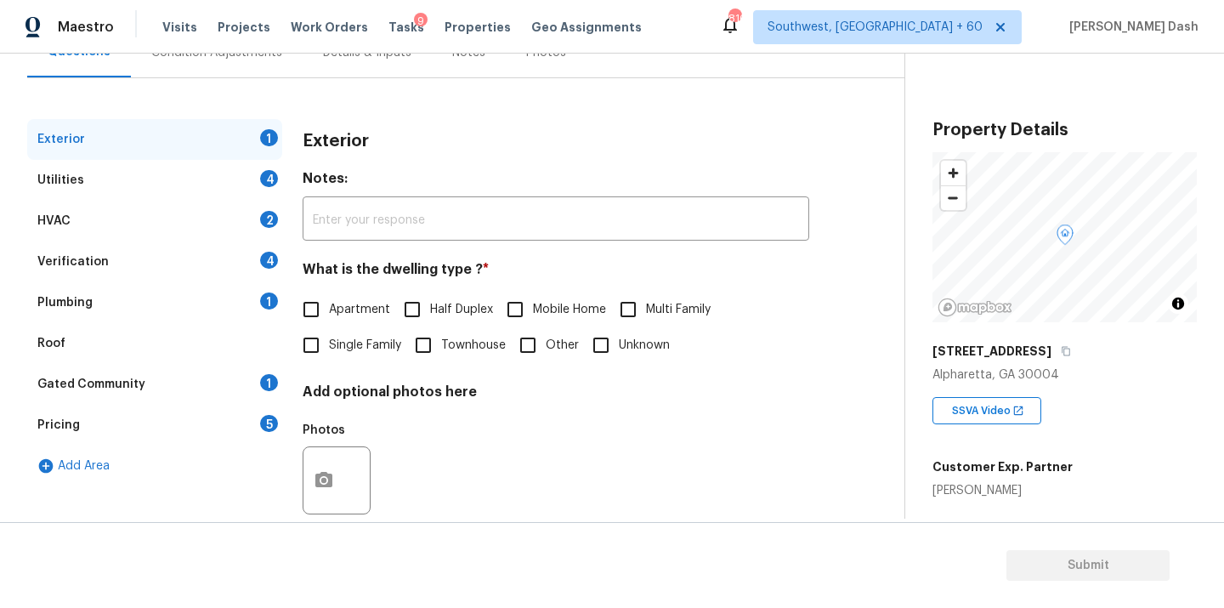
scroll to position [211, 0]
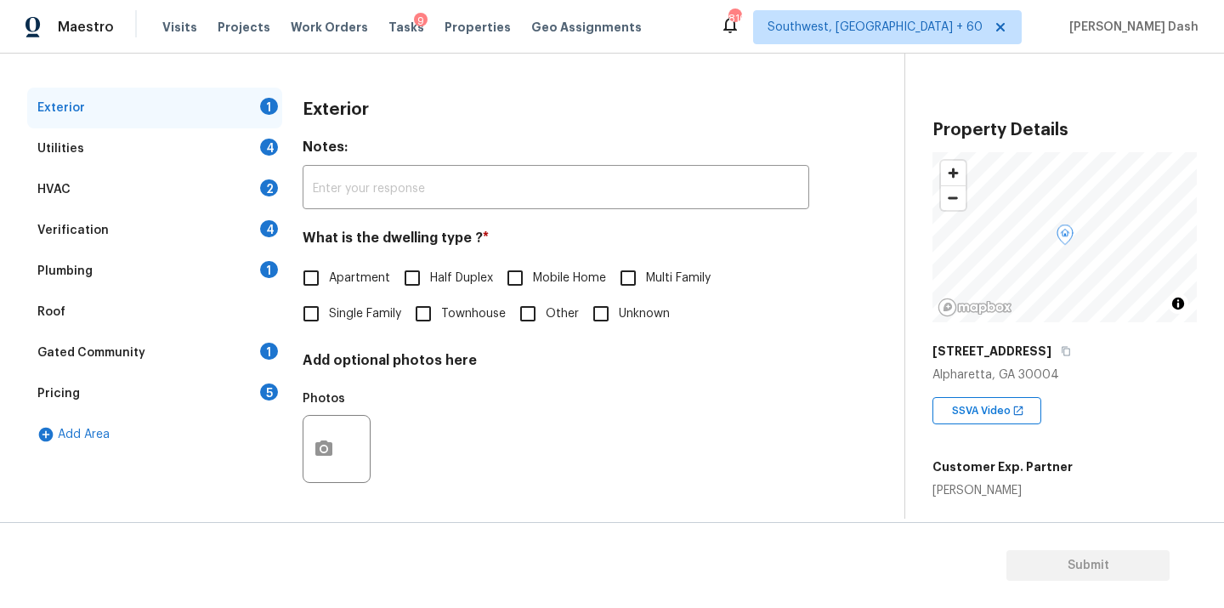
click at [48, 399] on div "Pricing" at bounding box center [58, 393] width 42 height 17
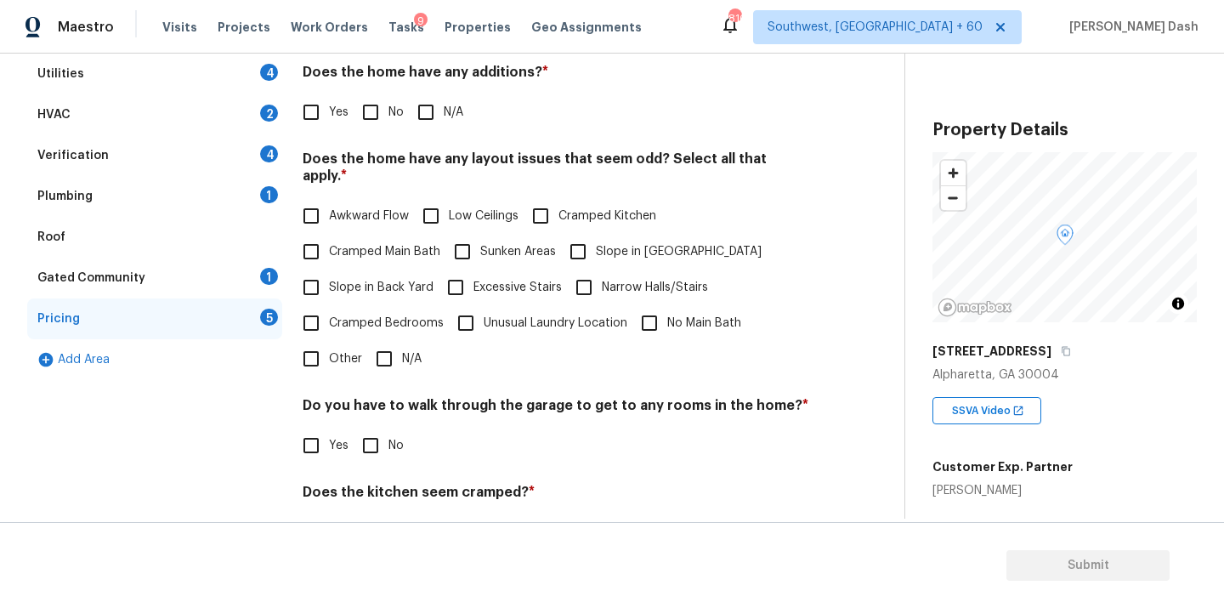
scroll to position [329, 0]
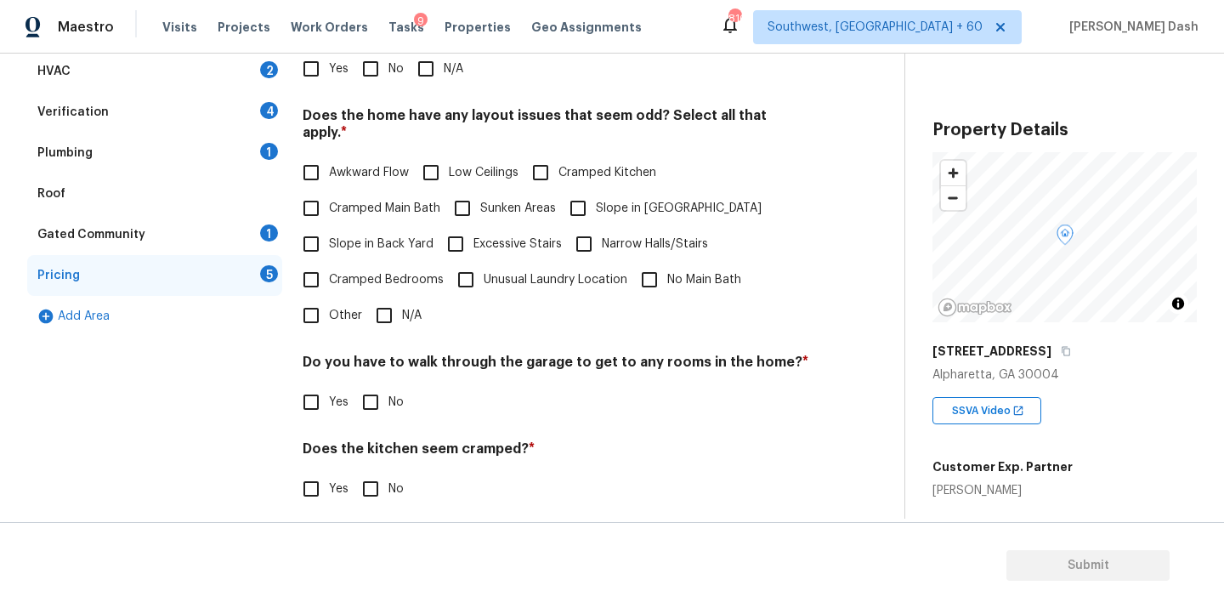
click at [315, 297] on input "Other" at bounding box center [311, 315] width 36 height 36
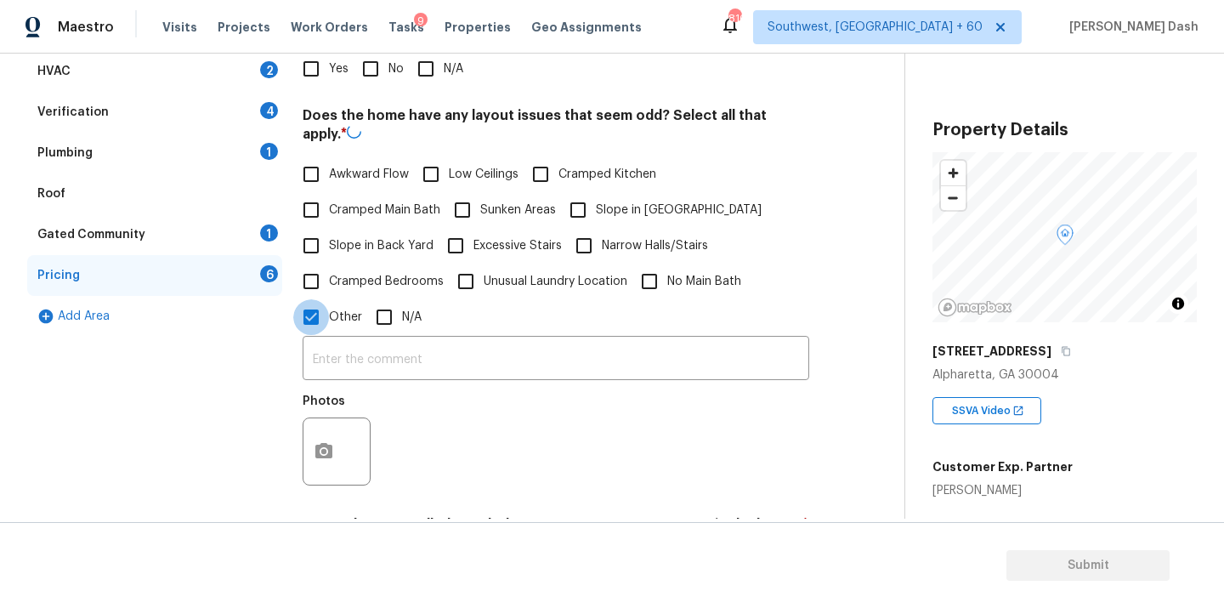
click at [328, 333] on input "Other" at bounding box center [311, 317] width 36 height 36
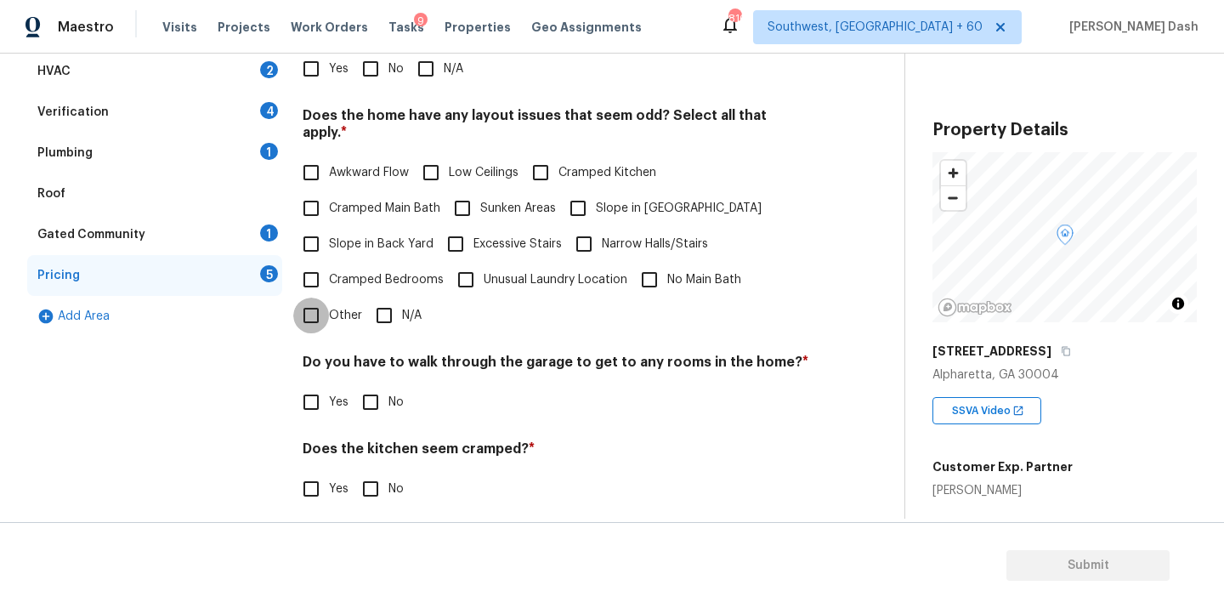
click at [321, 297] on input "Other" at bounding box center [311, 315] width 36 height 36
checkbox input "true"
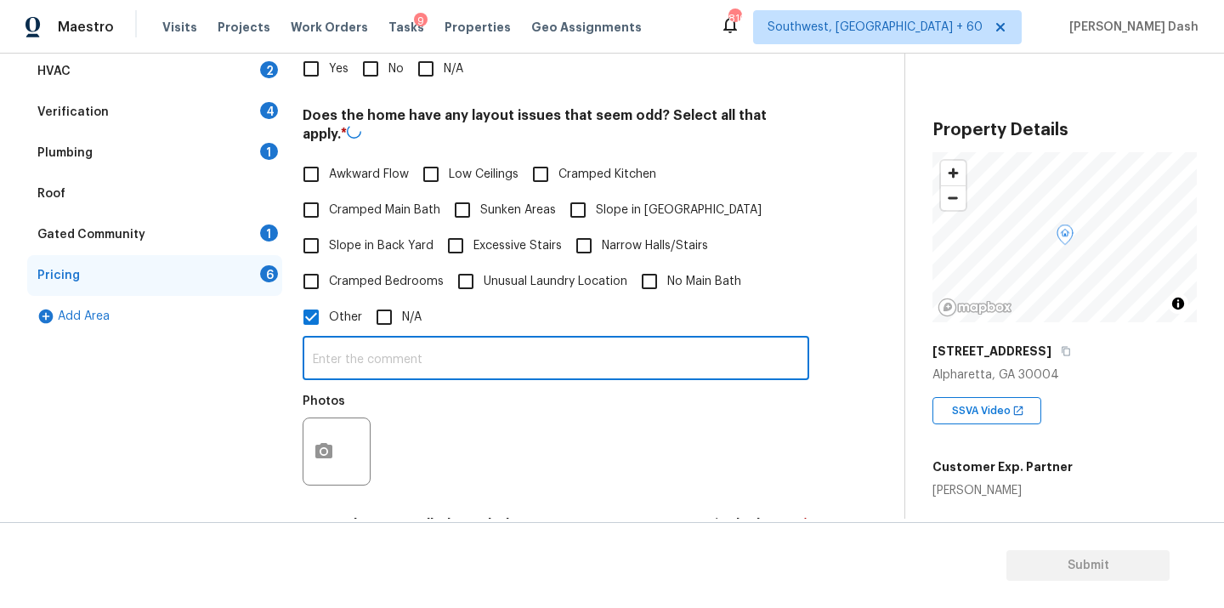
click at [346, 352] on input "text" at bounding box center [556, 360] width 506 height 40
type input "As per admin the house has bedroom and bathroom count discrepancy."
click at [310, 431] on button "button" at bounding box center [323, 449] width 41 height 66
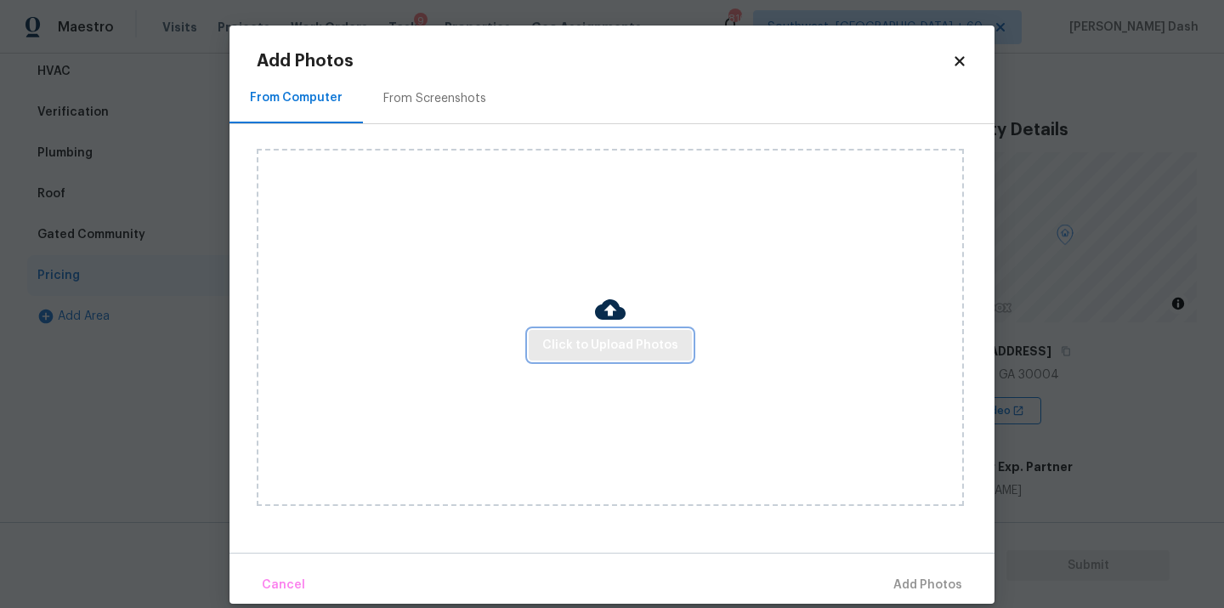
click at [592, 347] on span "Click to Upload Photos" at bounding box center [610, 345] width 136 height 21
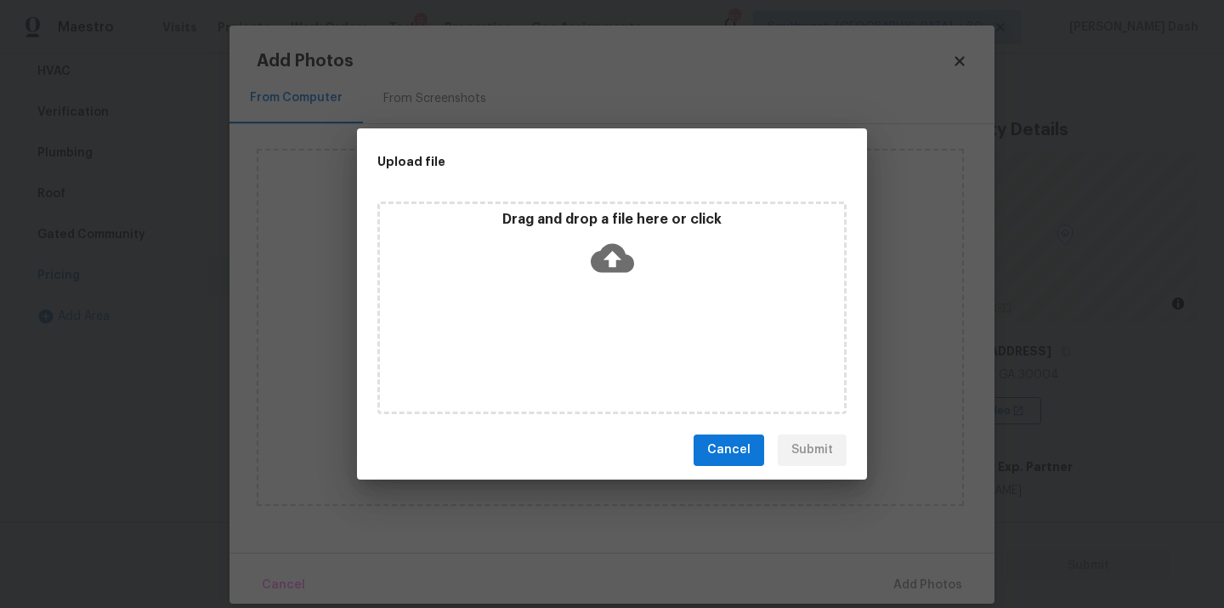
click at [592, 347] on div "Drag and drop a file here or click" at bounding box center [611, 307] width 469 height 212
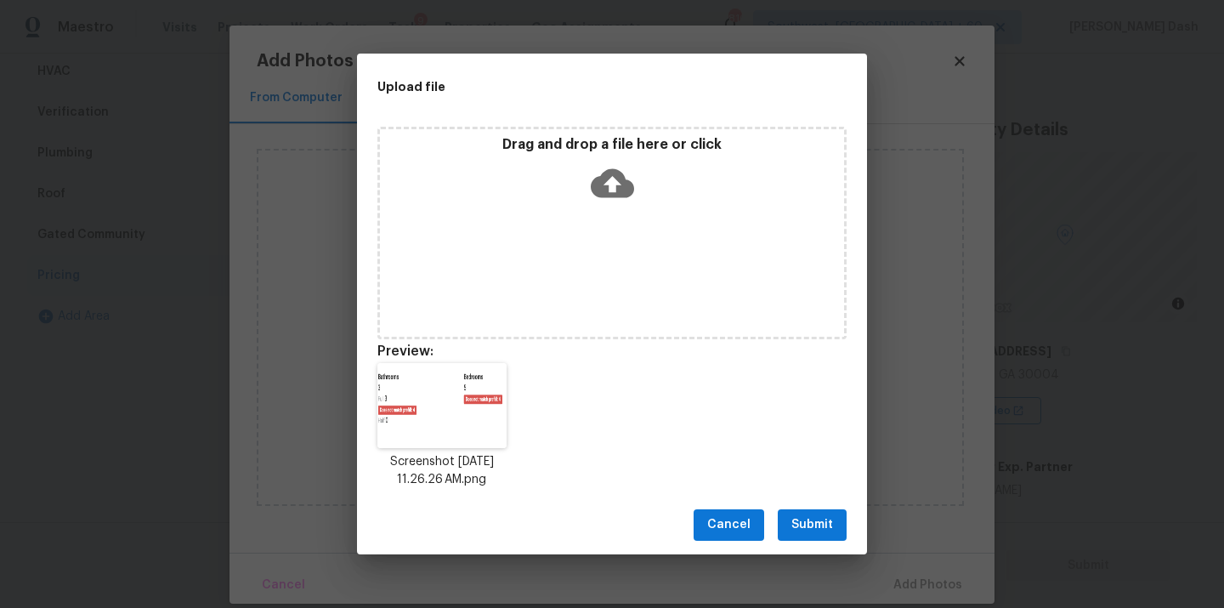
click at [821, 523] on span "Submit" at bounding box center [812, 524] width 42 height 21
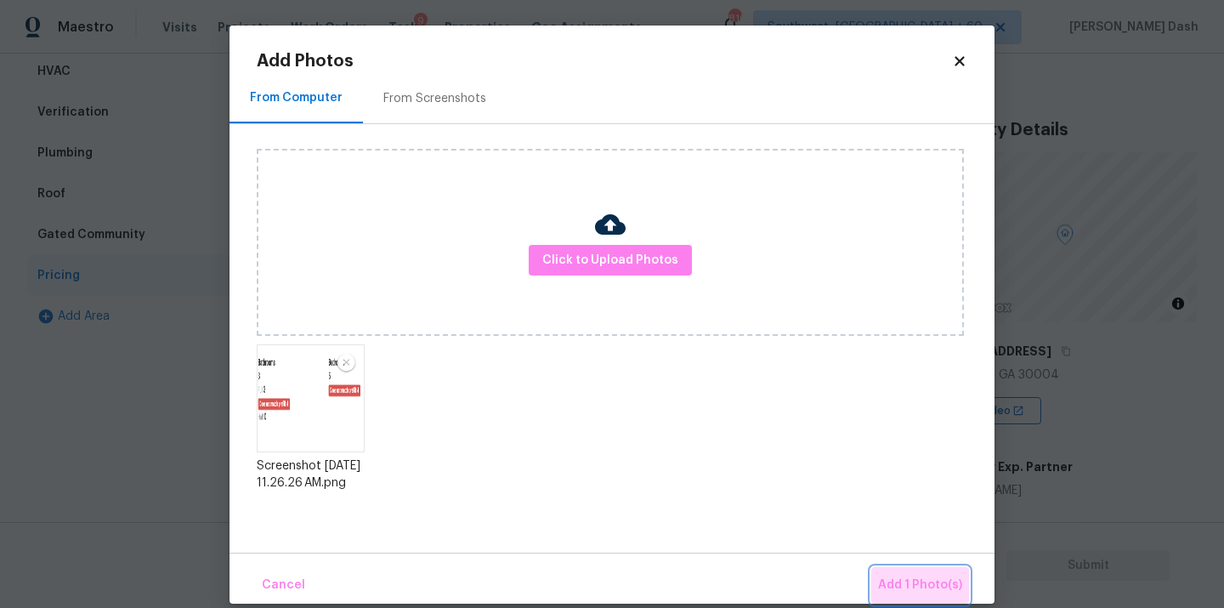
click at [937, 580] on span "Add 1 Photo(s)" at bounding box center [920, 584] width 84 height 21
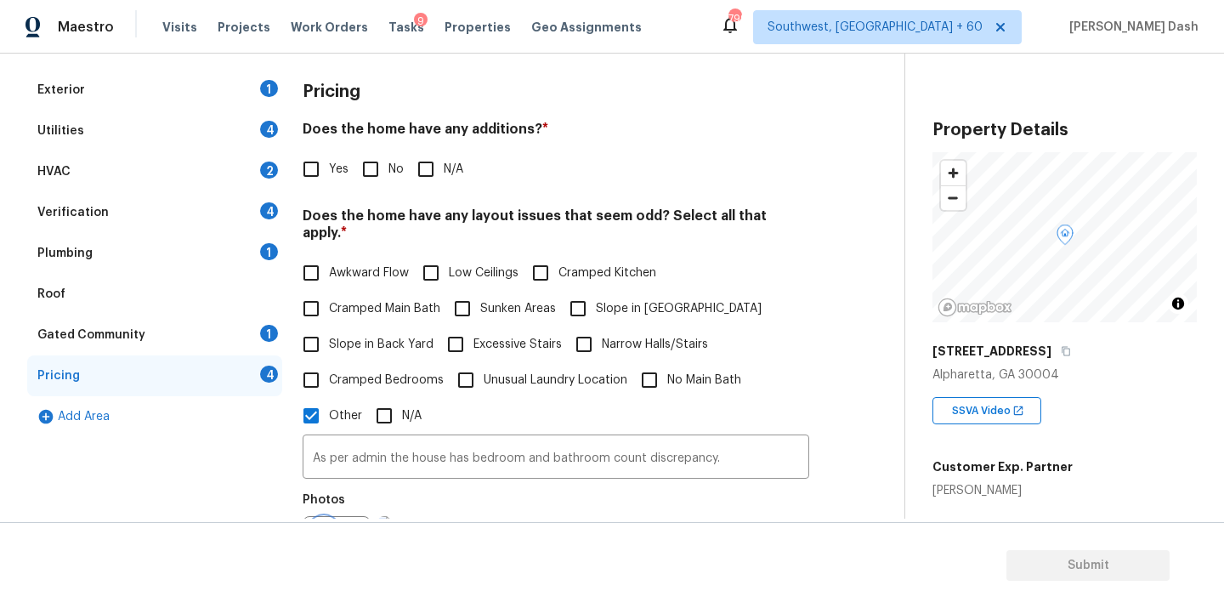
scroll to position [184, 0]
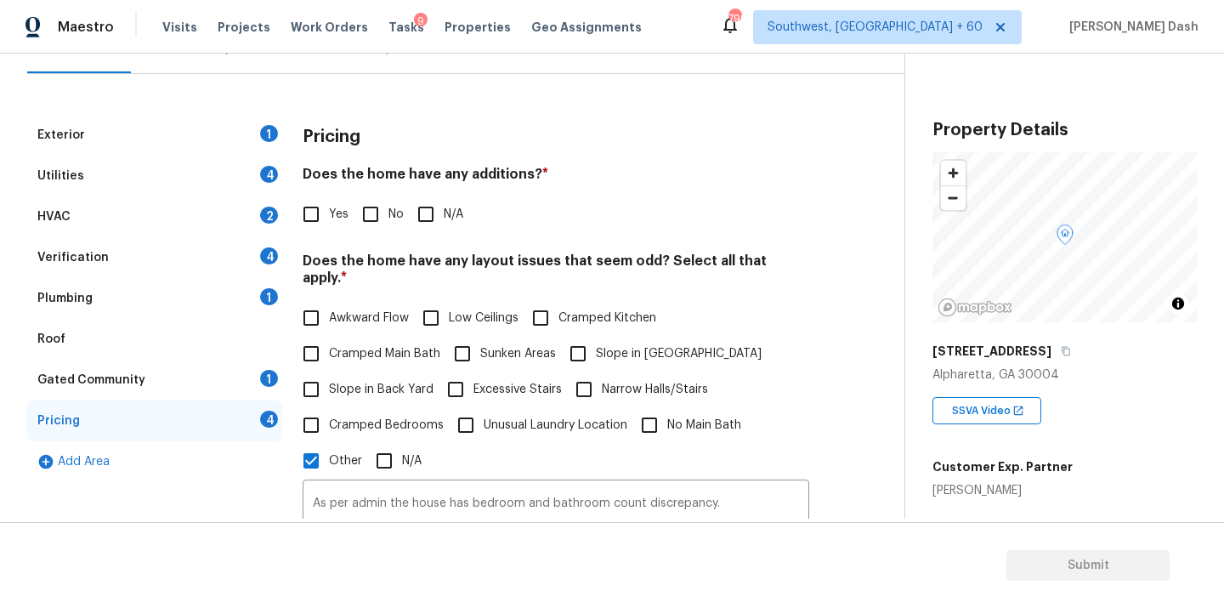
click at [245, 139] on div "Exterior 1" at bounding box center [154, 135] width 255 height 41
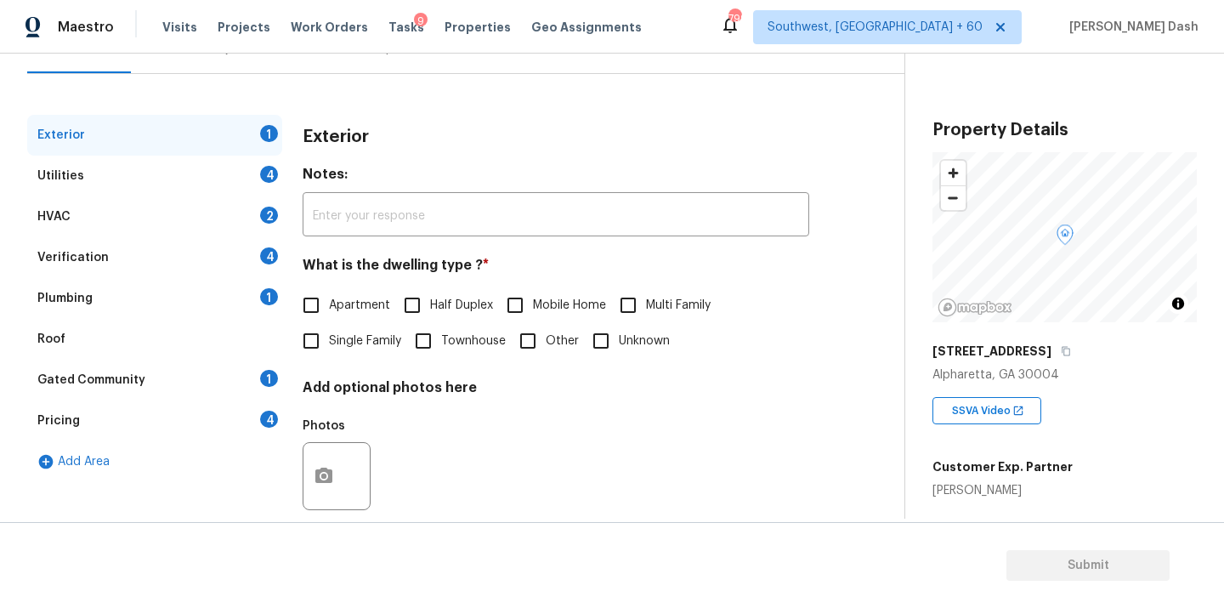
click at [339, 341] on span "Single Family" at bounding box center [365, 341] width 72 height 18
click at [329, 341] on input "Single Family" at bounding box center [311, 341] width 36 height 36
checkbox input "true"
click at [250, 168] on div "Utilities 4" at bounding box center [154, 176] width 255 height 41
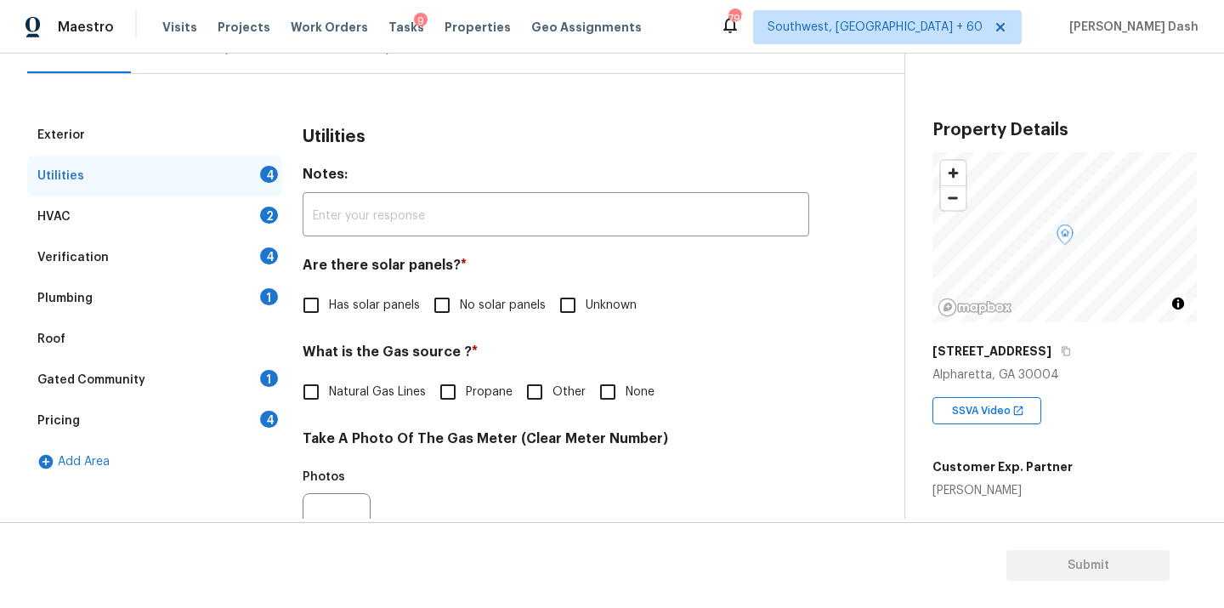
click at [484, 303] on span "No solar panels" at bounding box center [503, 306] width 86 height 18
click at [460, 303] on input "No solar panels" at bounding box center [442, 305] width 36 height 36
checkbox input "true"
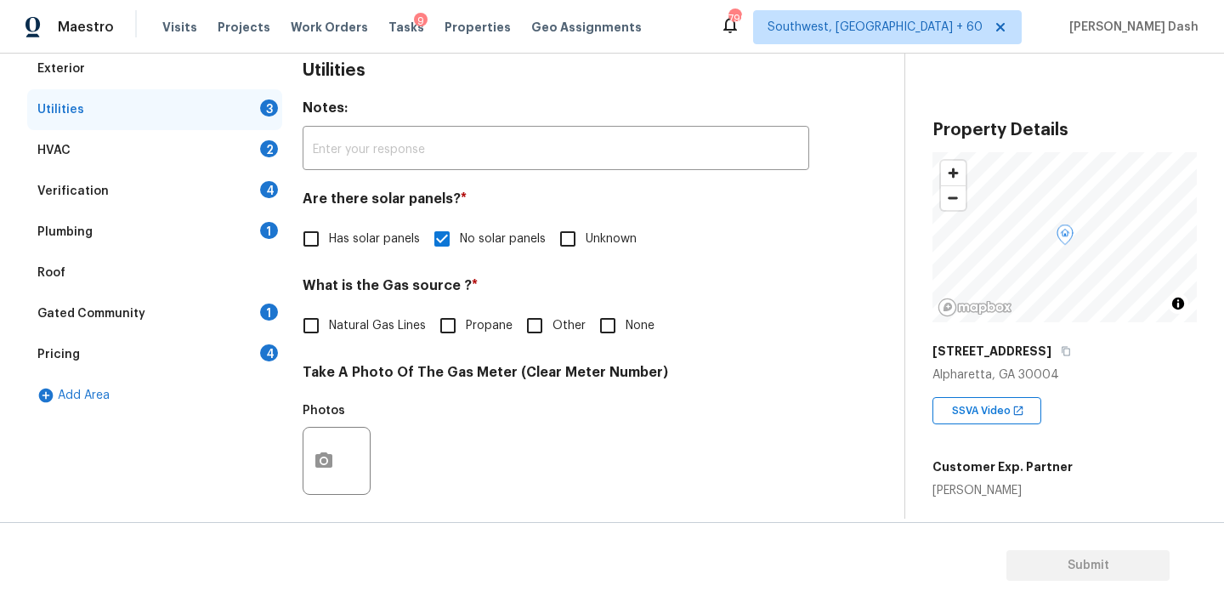
scroll to position [306, 0]
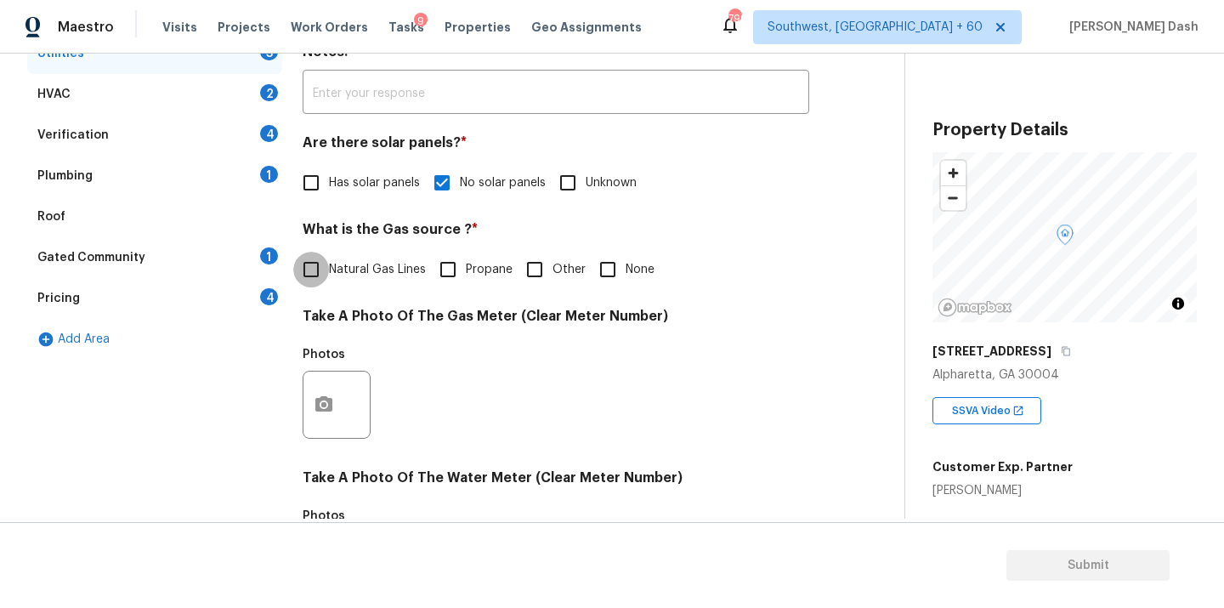
click at [311, 266] on input "Natural Gas Lines" at bounding box center [311, 270] width 36 height 36
checkbox input "true"
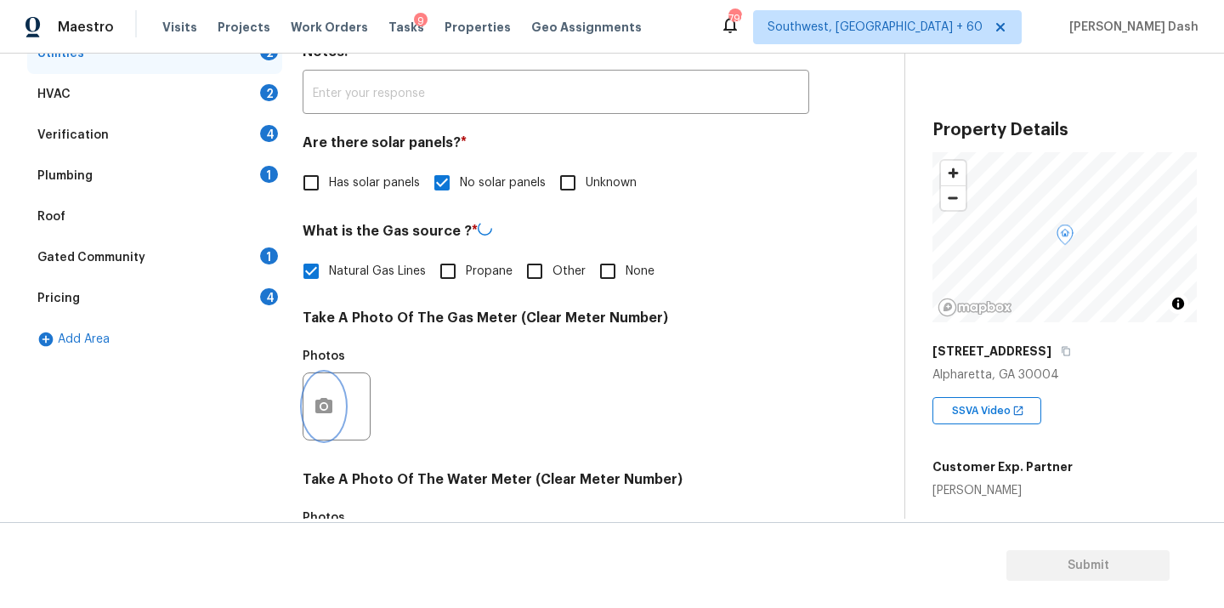
click at [314, 404] on icon "button" at bounding box center [324, 406] width 20 height 20
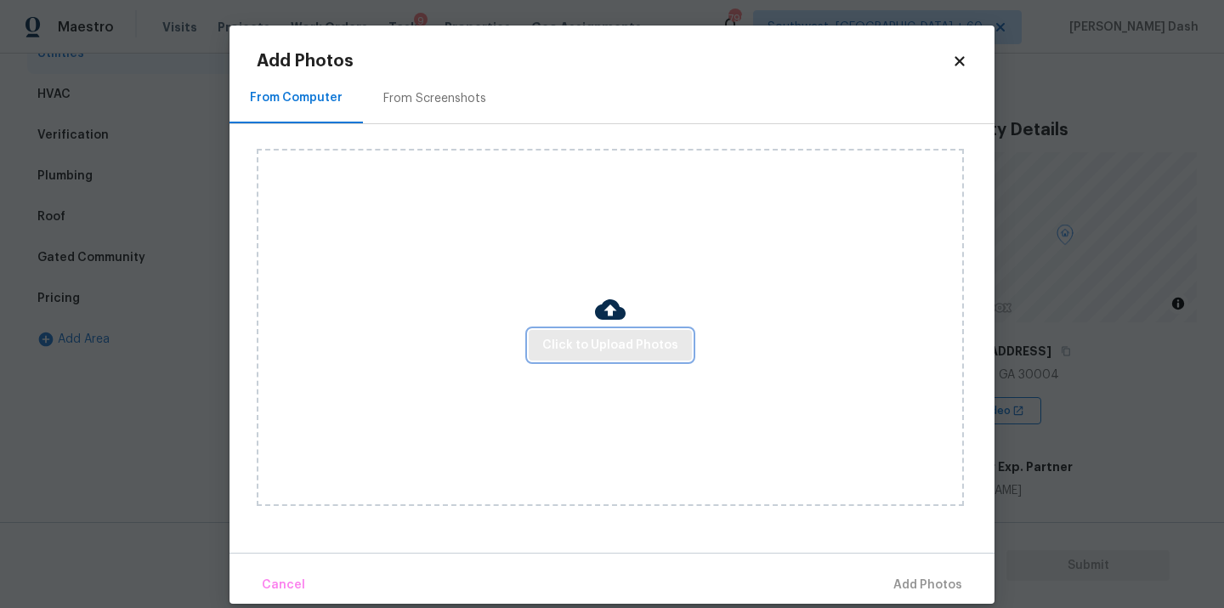
click at [597, 353] on span "Click to Upload Photos" at bounding box center [610, 345] width 136 height 21
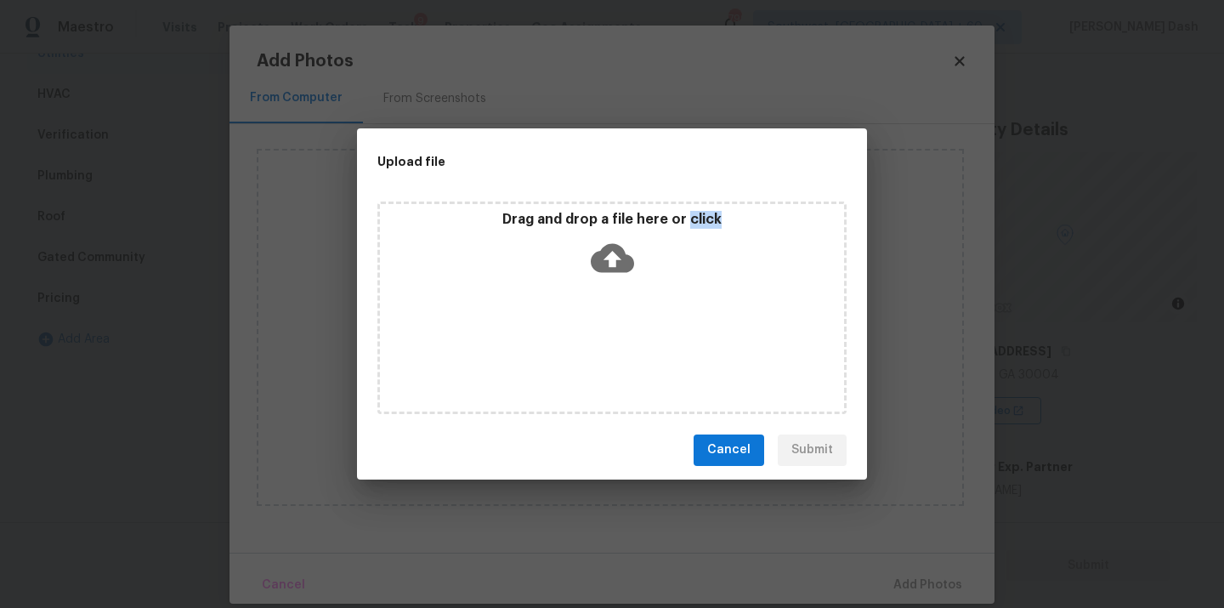
click at [597, 353] on div "Drag and drop a file here or click" at bounding box center [611, 307] width 469 height 212
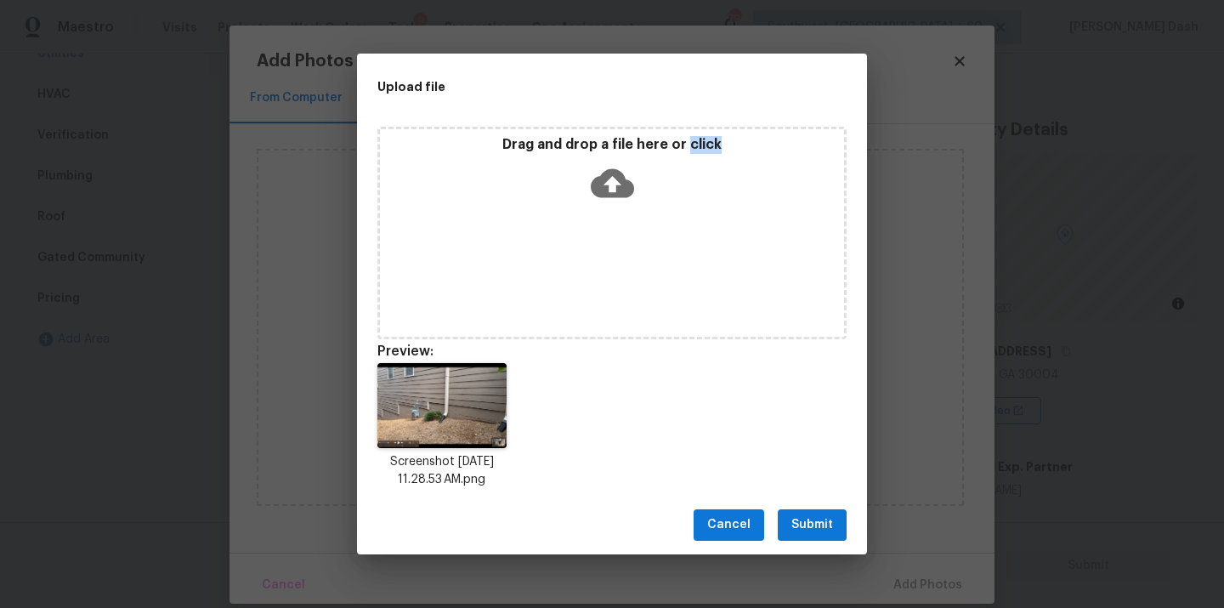
click at [808, 536] on button "Submit" at bounding box center [812, 524] width 69 height 31
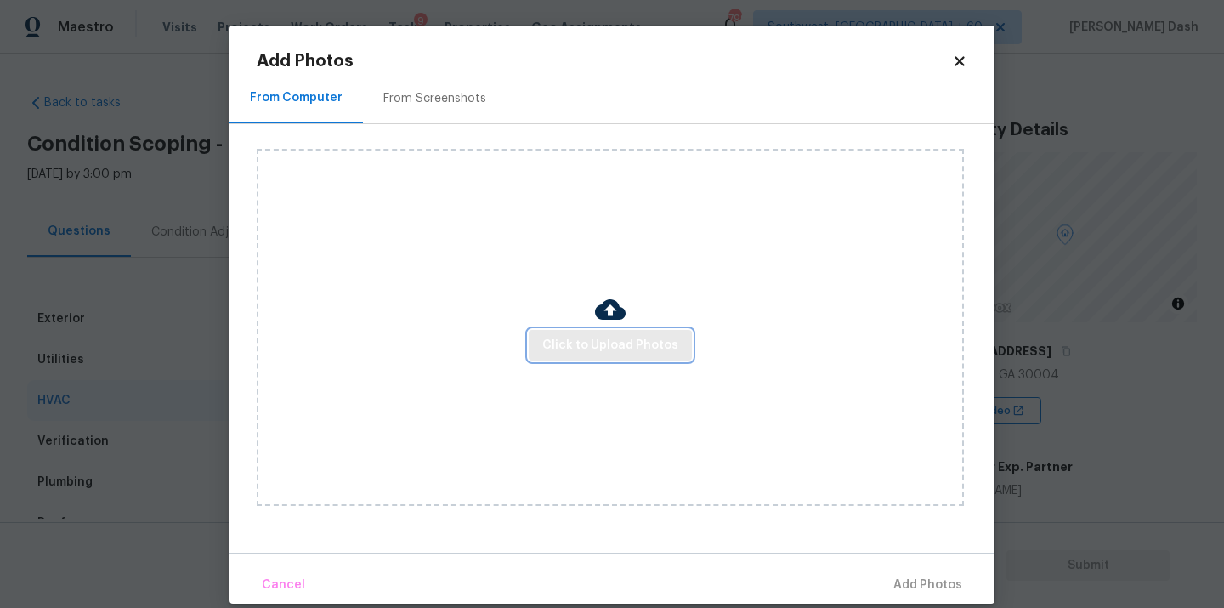
click at [580, 342] on span "Click to Upload Photos" at bounding box center [610, 345] width 136 height 21
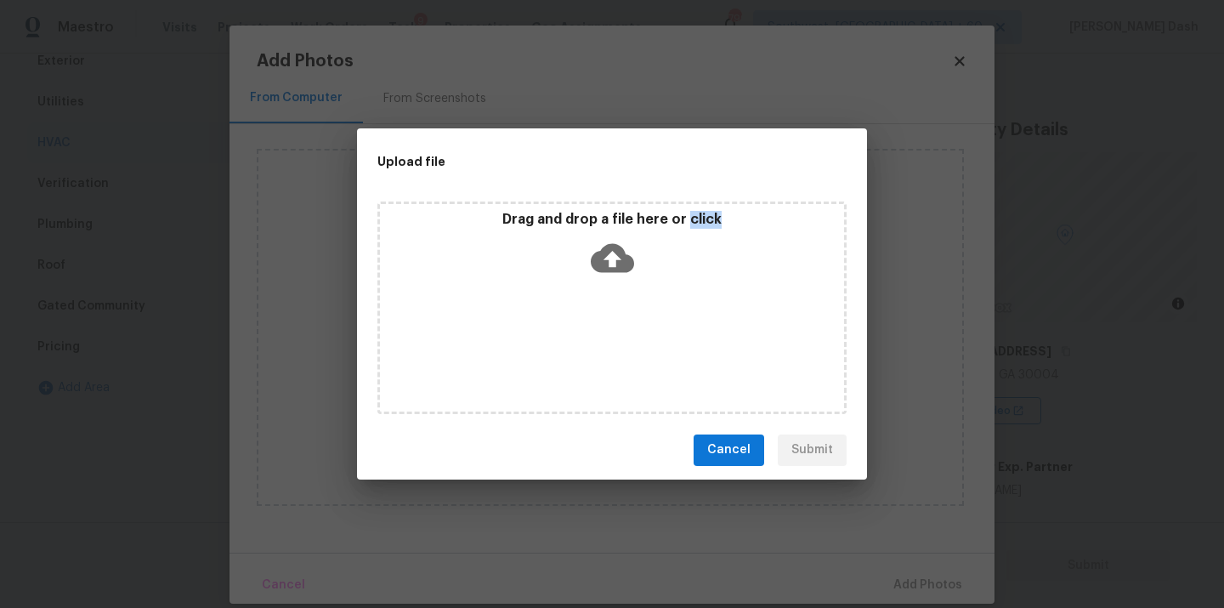
click at [580, 342] on div "Drag and drop a file here or click" at bounding box center [611, 307] width 469 height 212
